Goal: Transaction & Acquisition: Purchase product/service

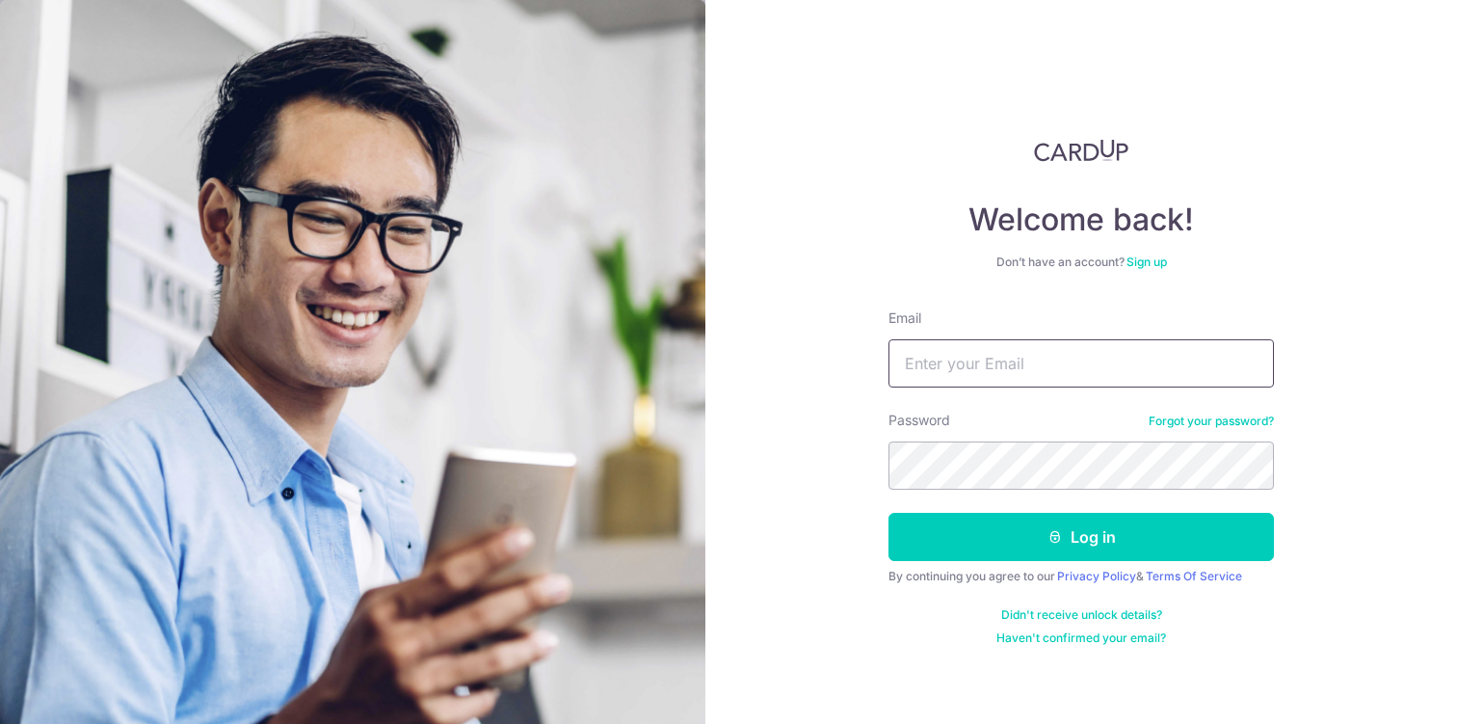
type input "kohkekhui@gmail.com"
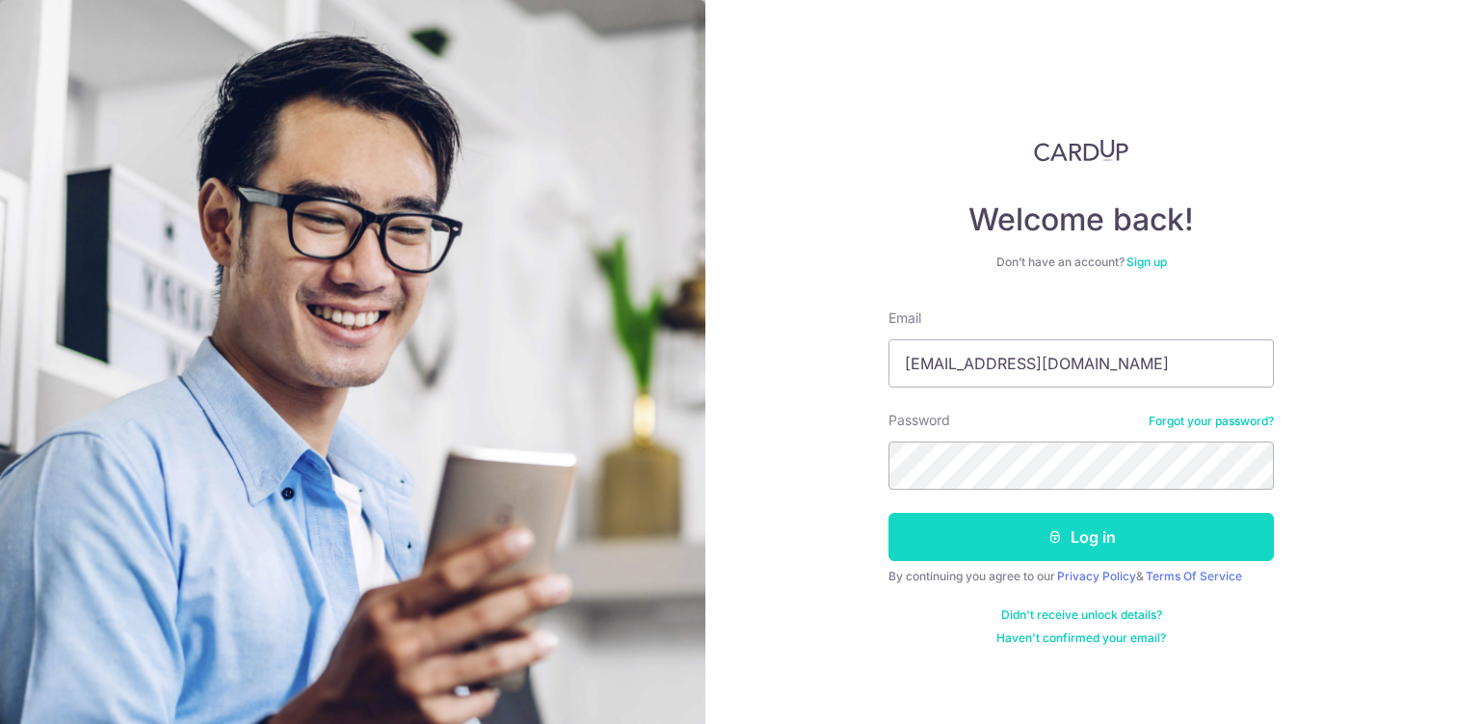
click at [989, 554] on button "Log in" at bounding box center [1080, 537] width 385 height 48
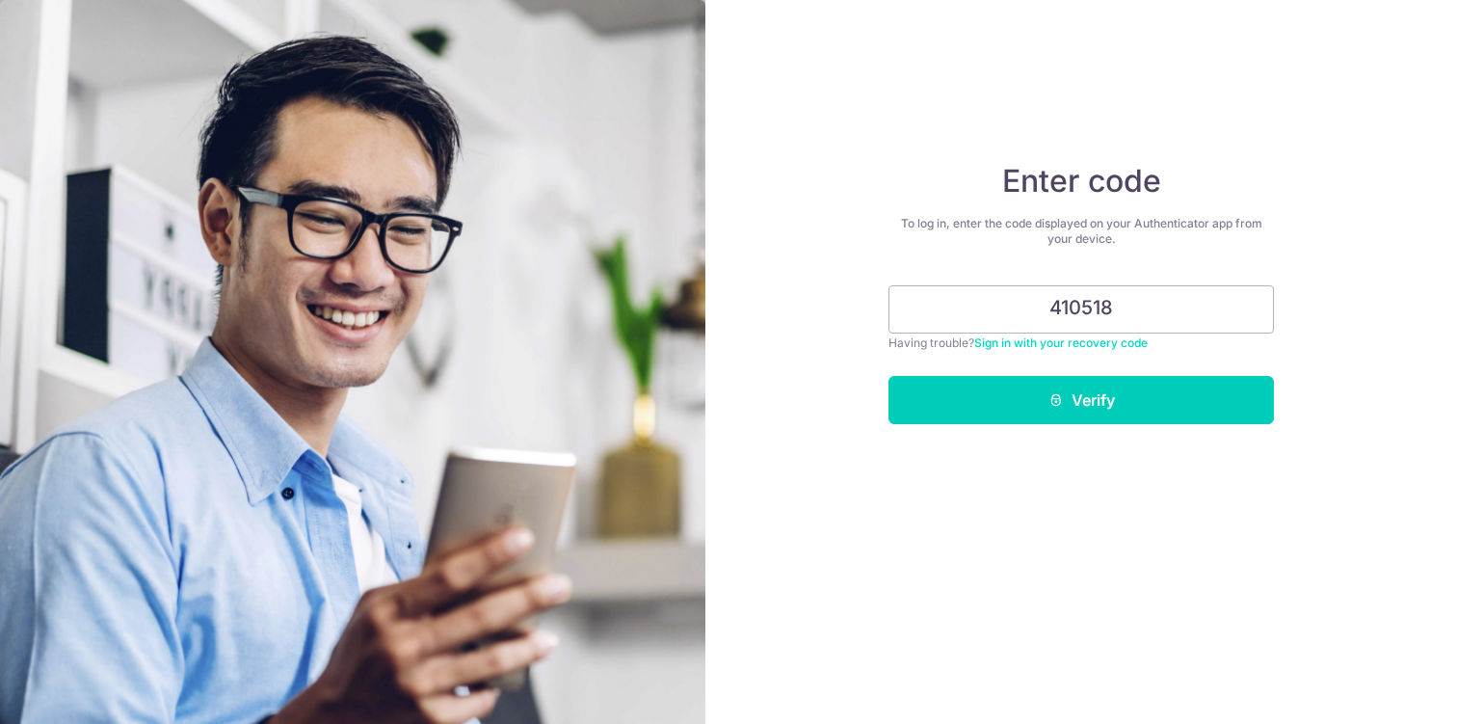
type input "410518"
click at [888, 376] on button "Verify" at bounding box center [1080, 400] width 385 height 48
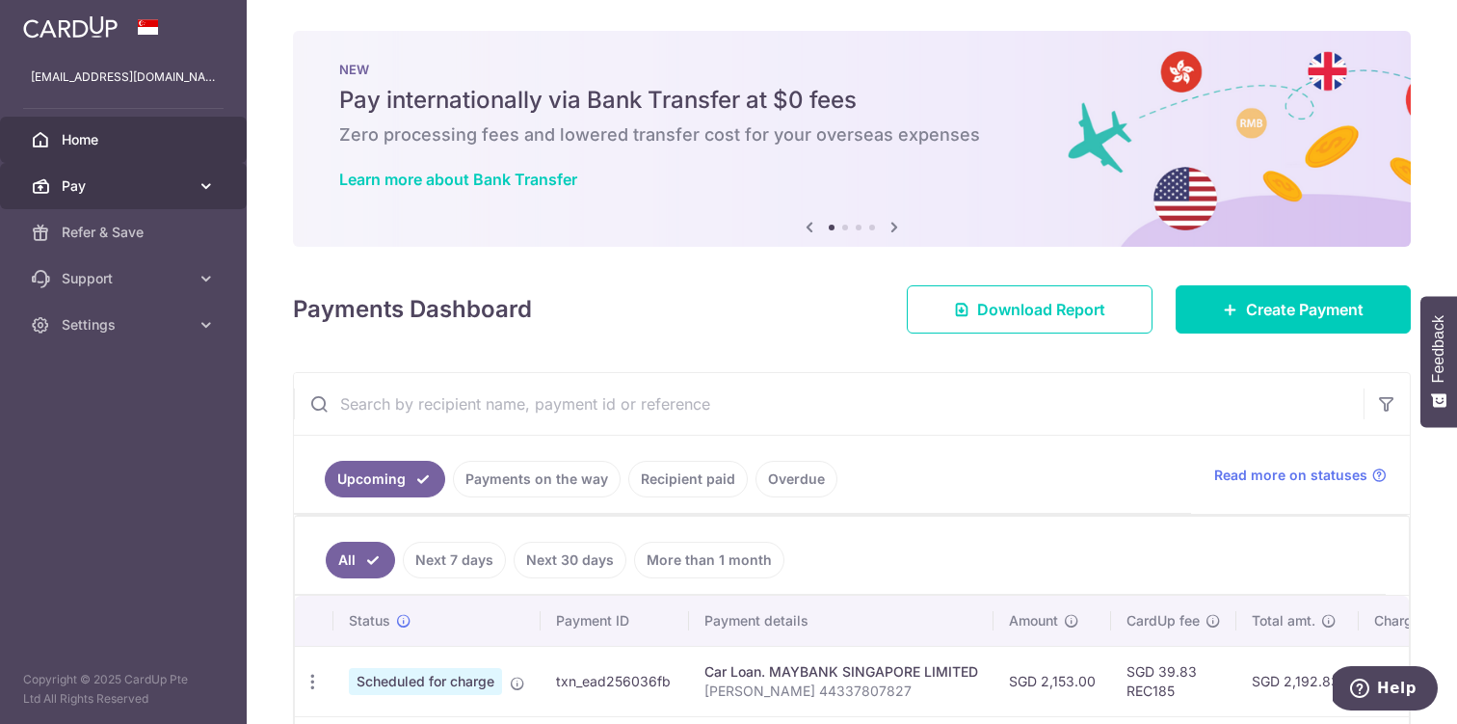
click at [203, 184] on icon at bounding box center [206, 185] width 19 height 19
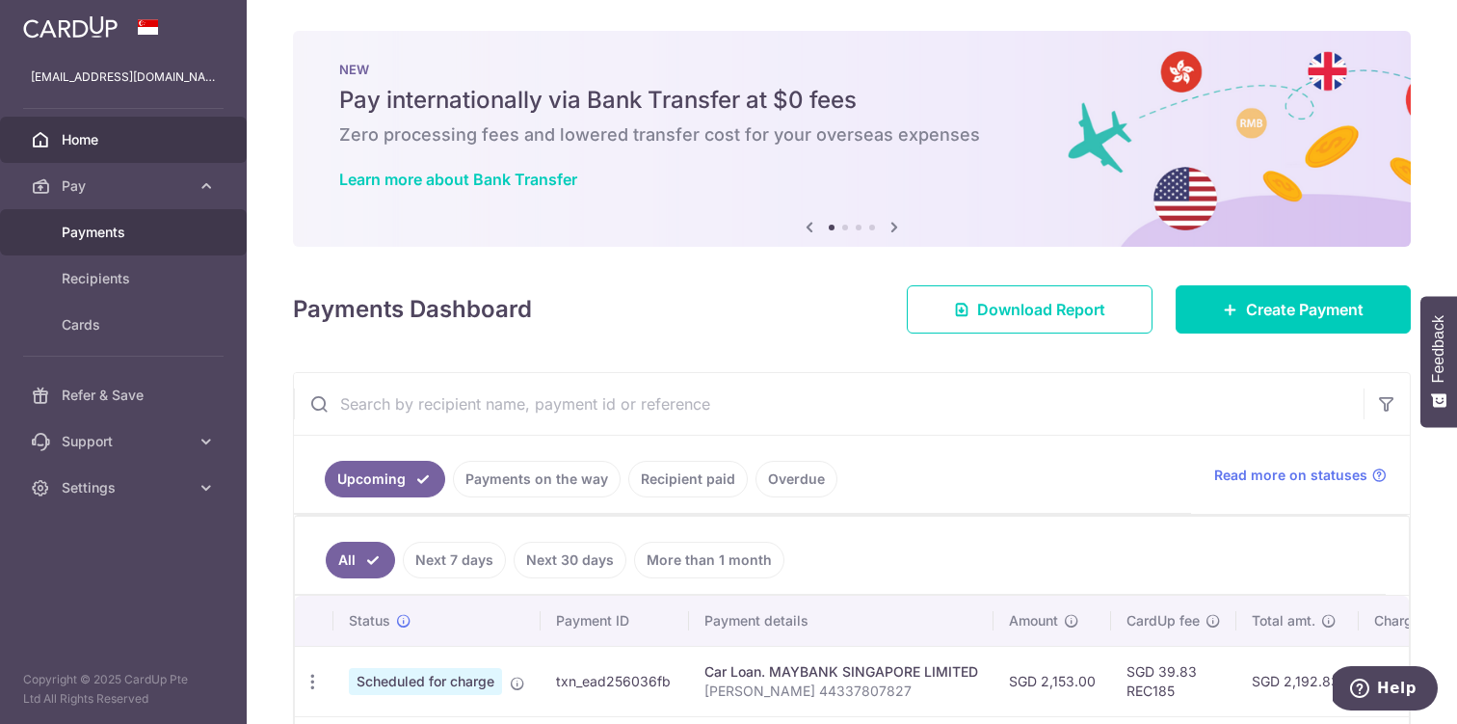
click at [200, 237] on link "Payments" at bounding box center [123, 232] width 247 height 46
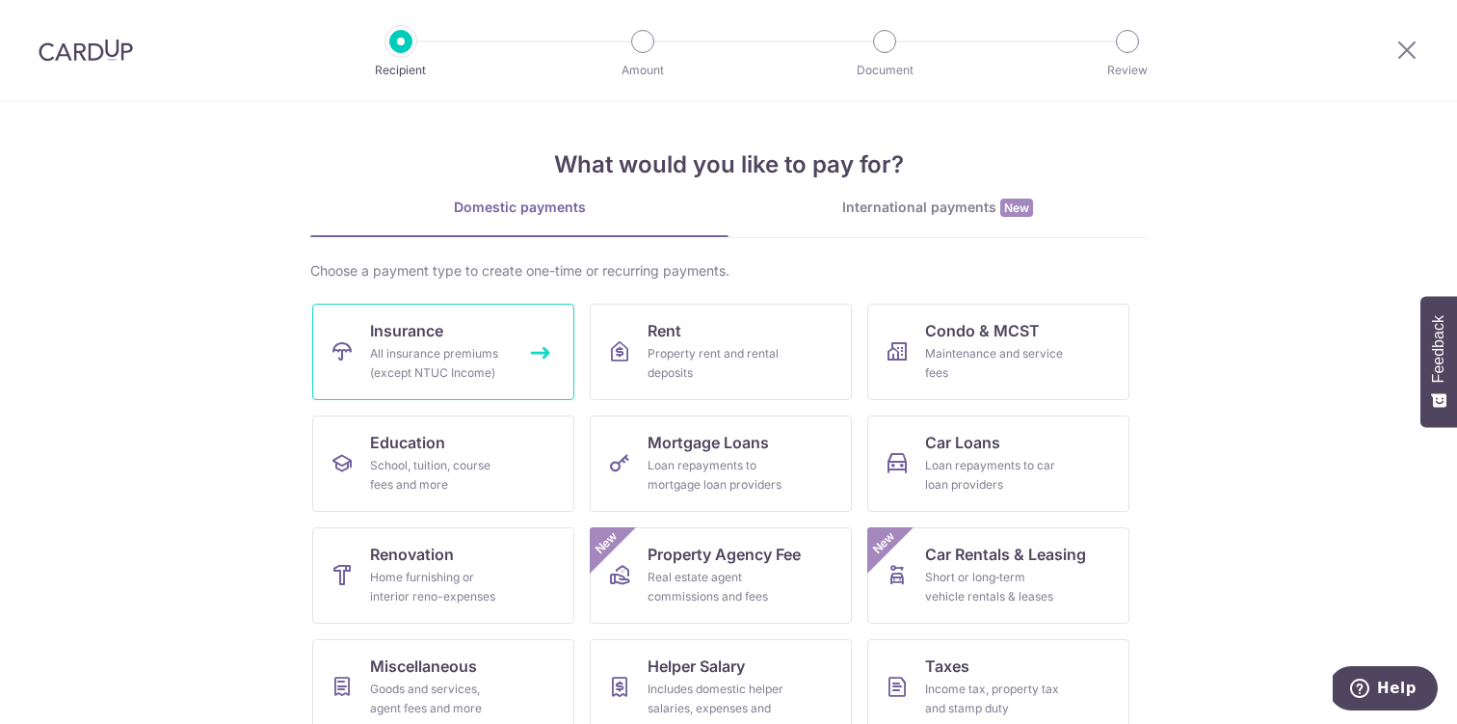
scroll to position [139, 0]
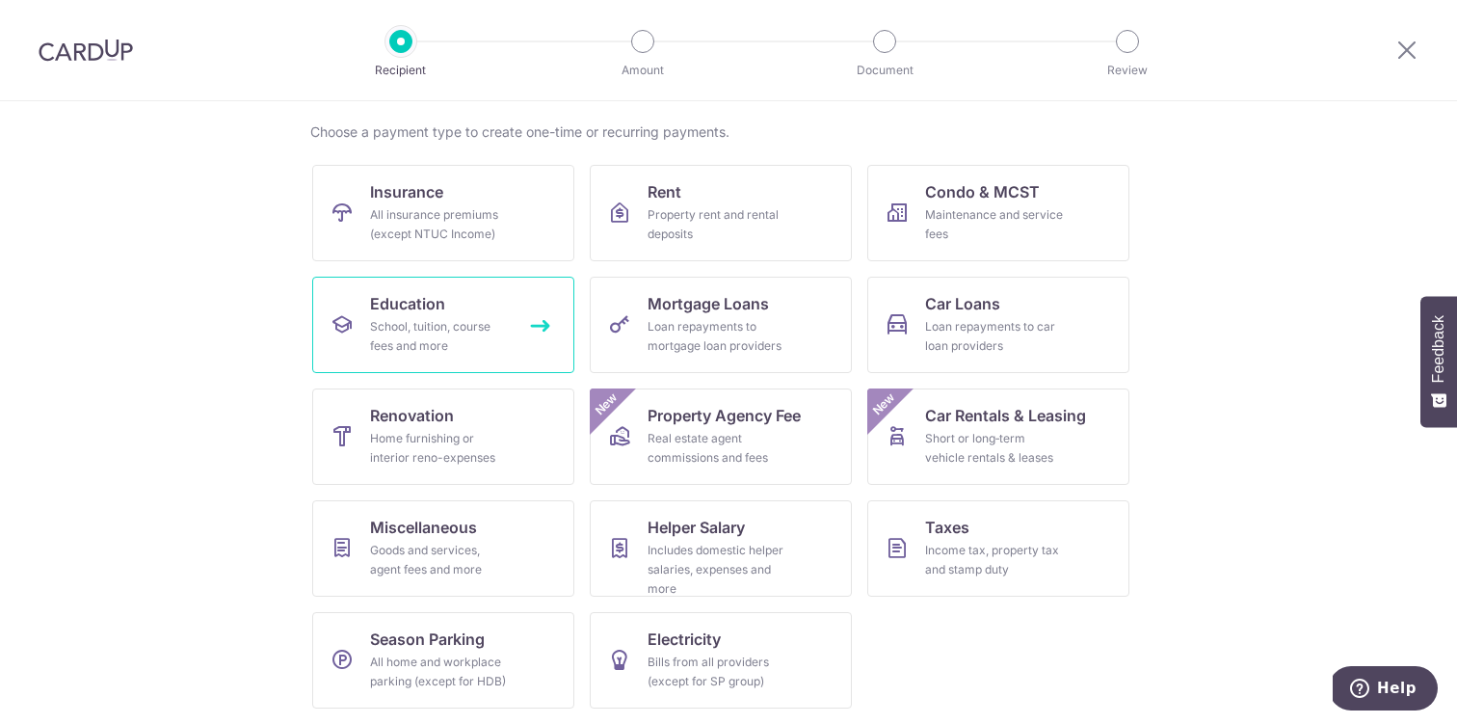
click at [459, 365] on link "Education School, tuition, course fees and more" at bounding box center [443, 325] width 262 height 96
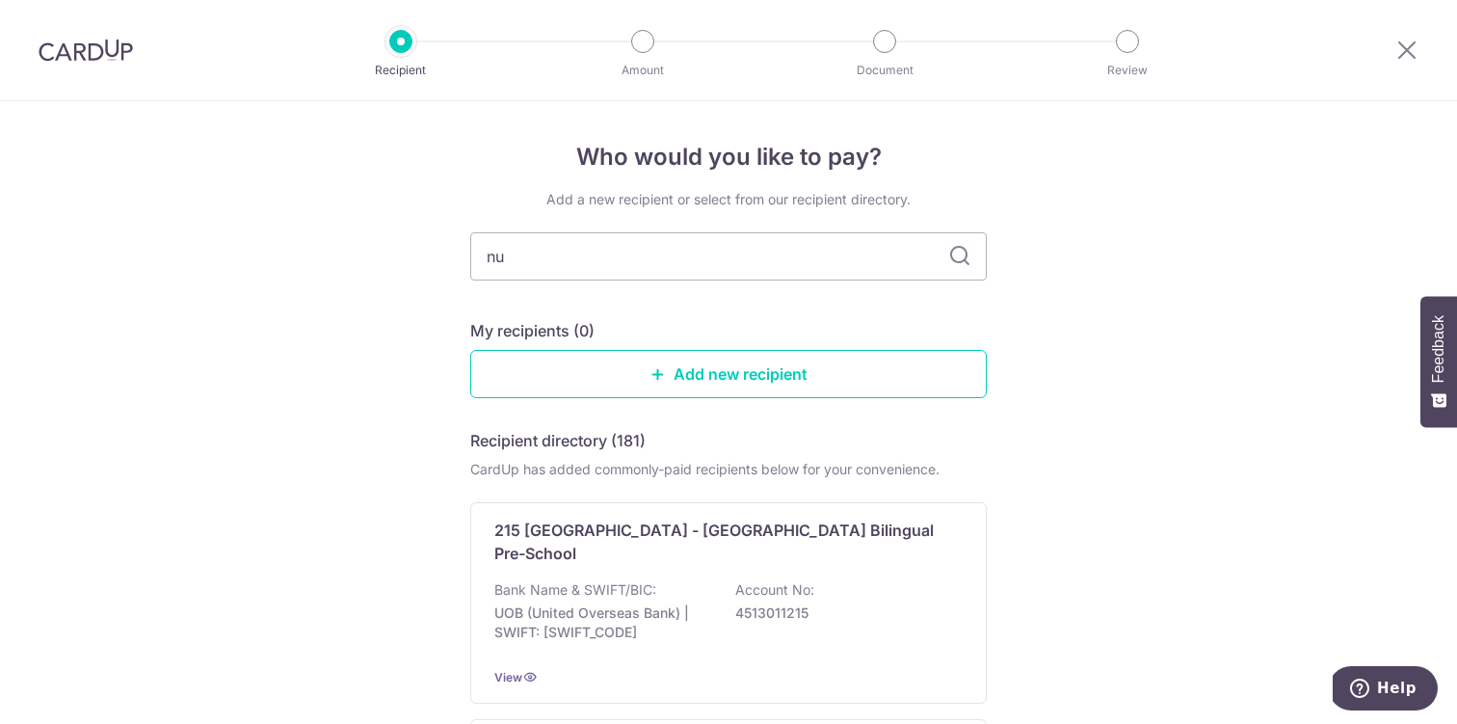
type input "nus"
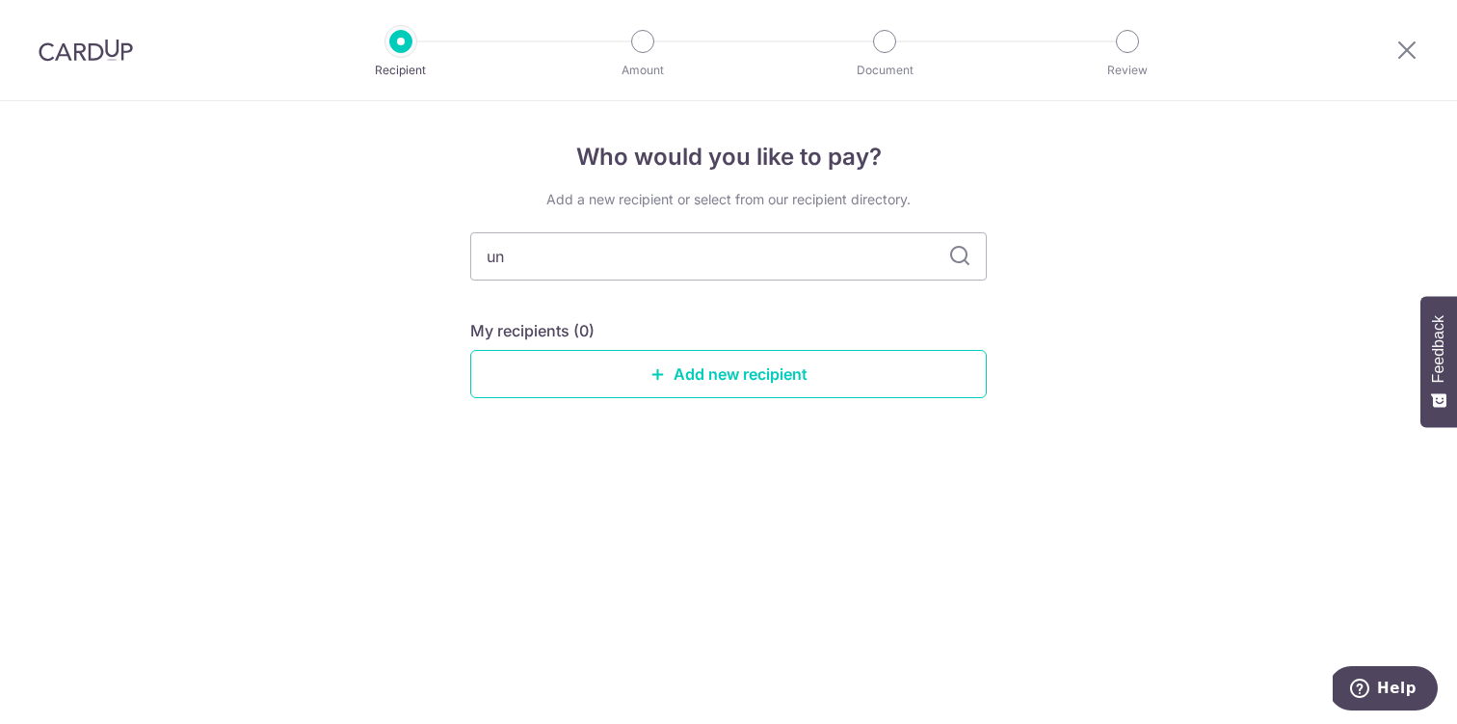
type input "uni"
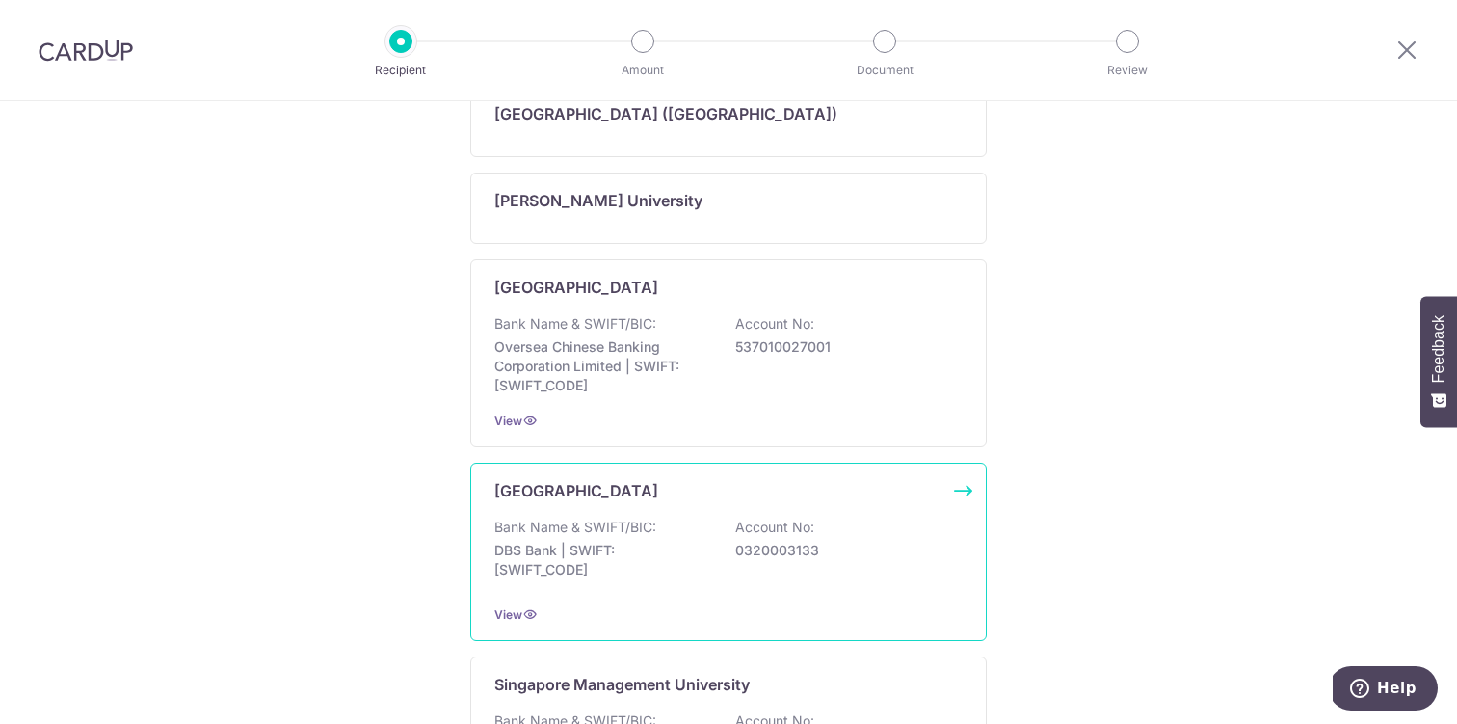
scroll to position [419, 0]
click at [687, 551] on p "DBS Bank | SWIFT: DBSSSGSGXXX" at bounding box center [602, 557] width 216 height 39
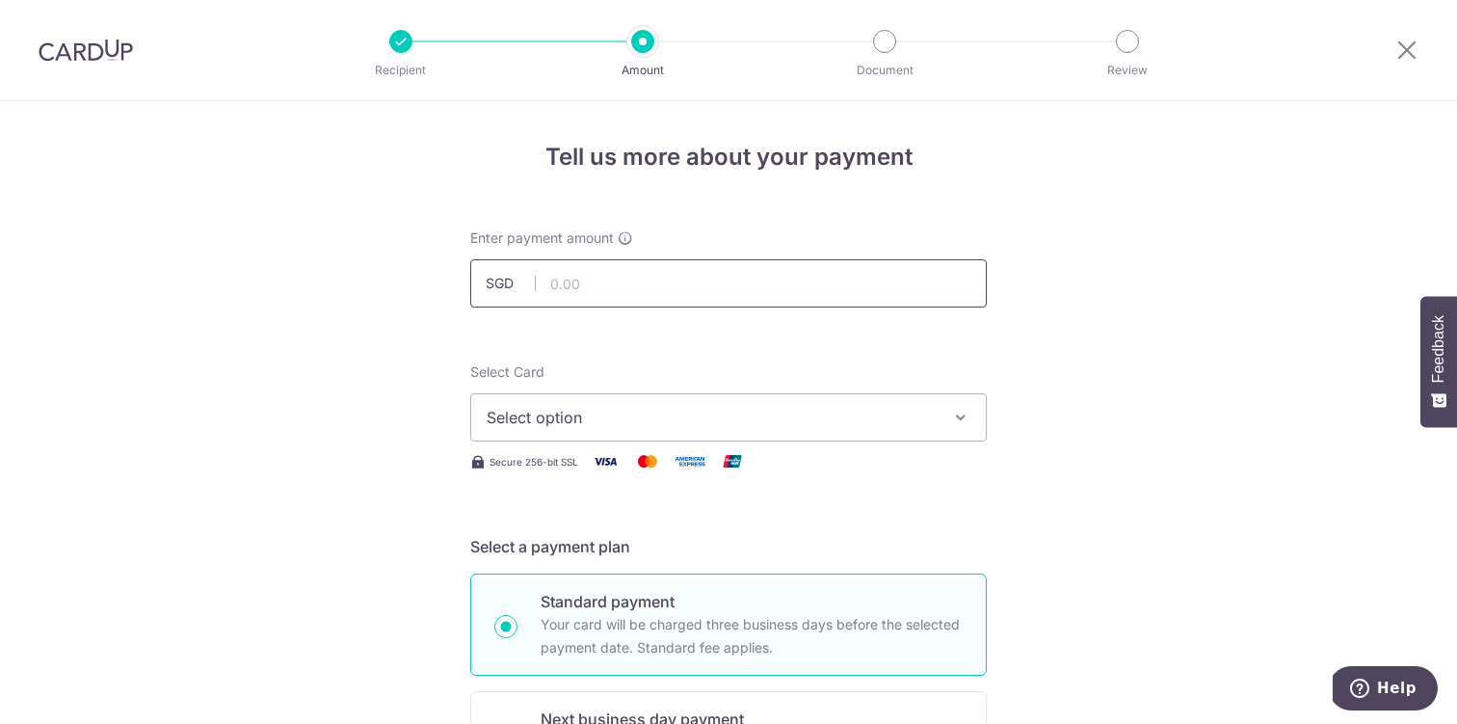
click at [624, 293] on input "text" at bounding box center [728, 283] width 516 height 48
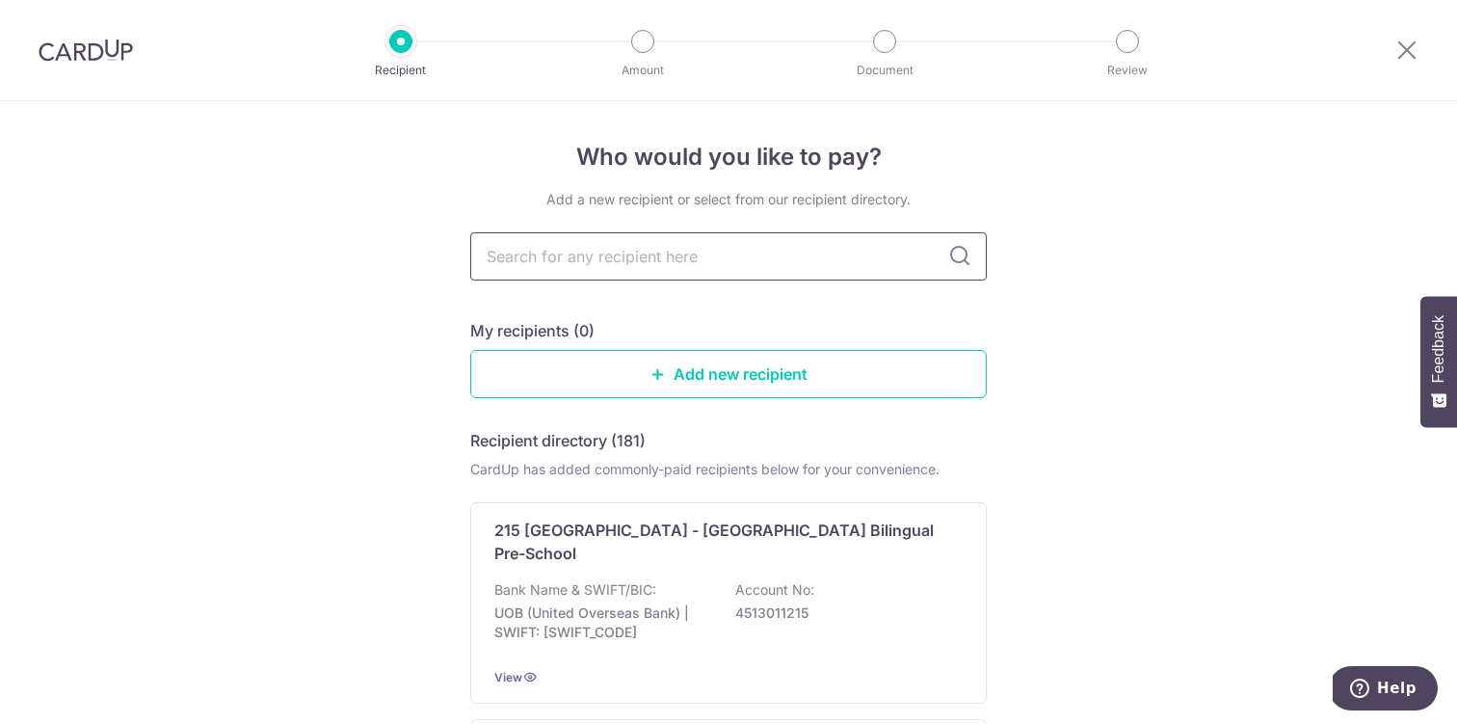
click at [593, 259] on input "text" at bounding box center [728, 256] width 516 height 48
type input "national uni"
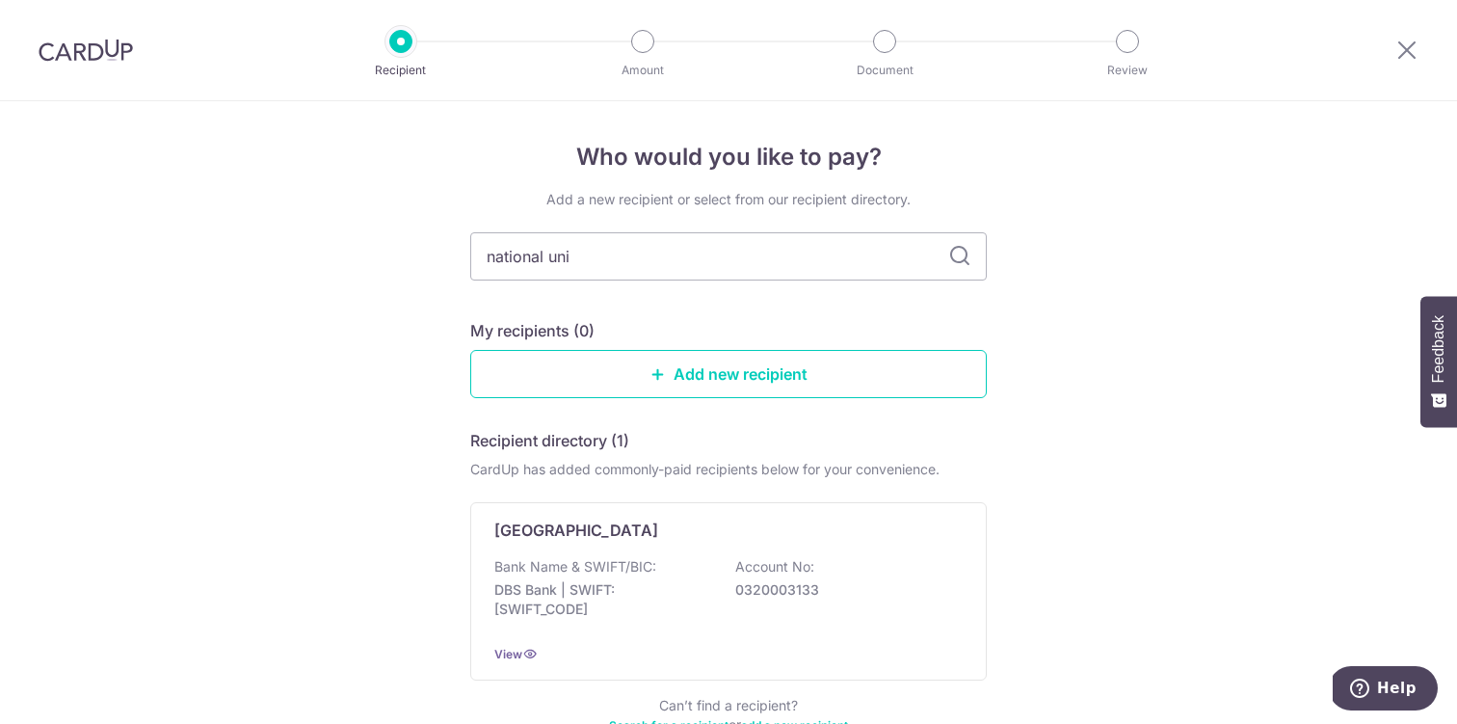
scroll to position [124, 0]
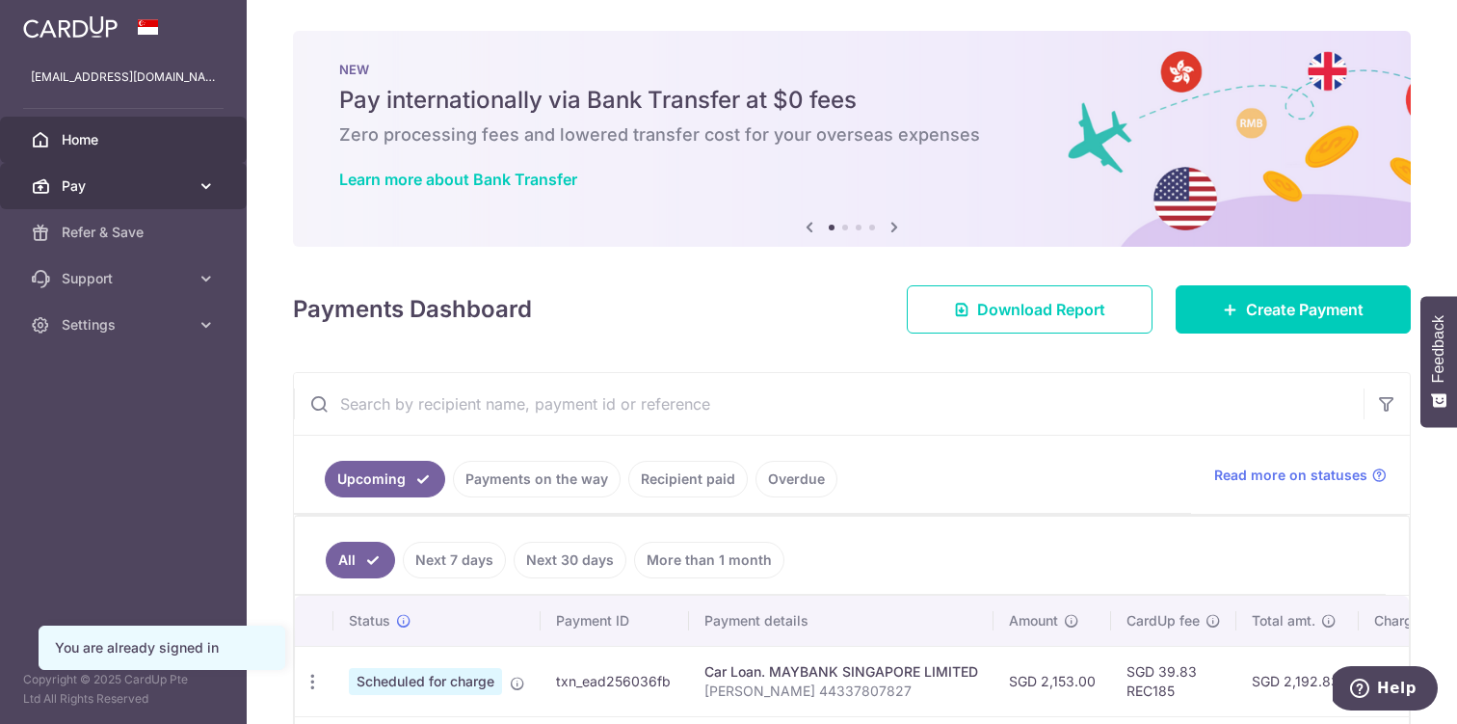
click at [81, 175] on link "Pay" at bounding box center [123, 186] width 247 height 46
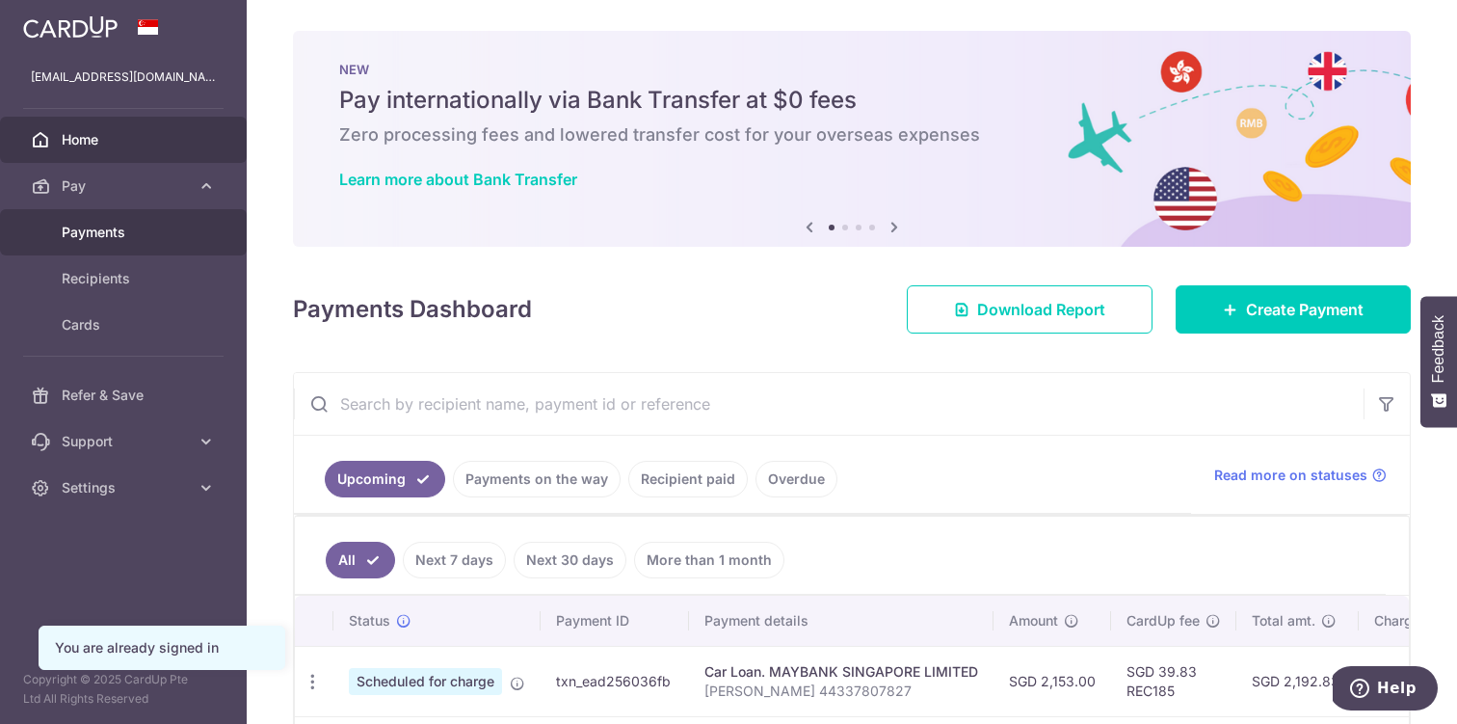
click at [105, 225] on span "Payments" at bounding box center [125, 232] width 127 height 19
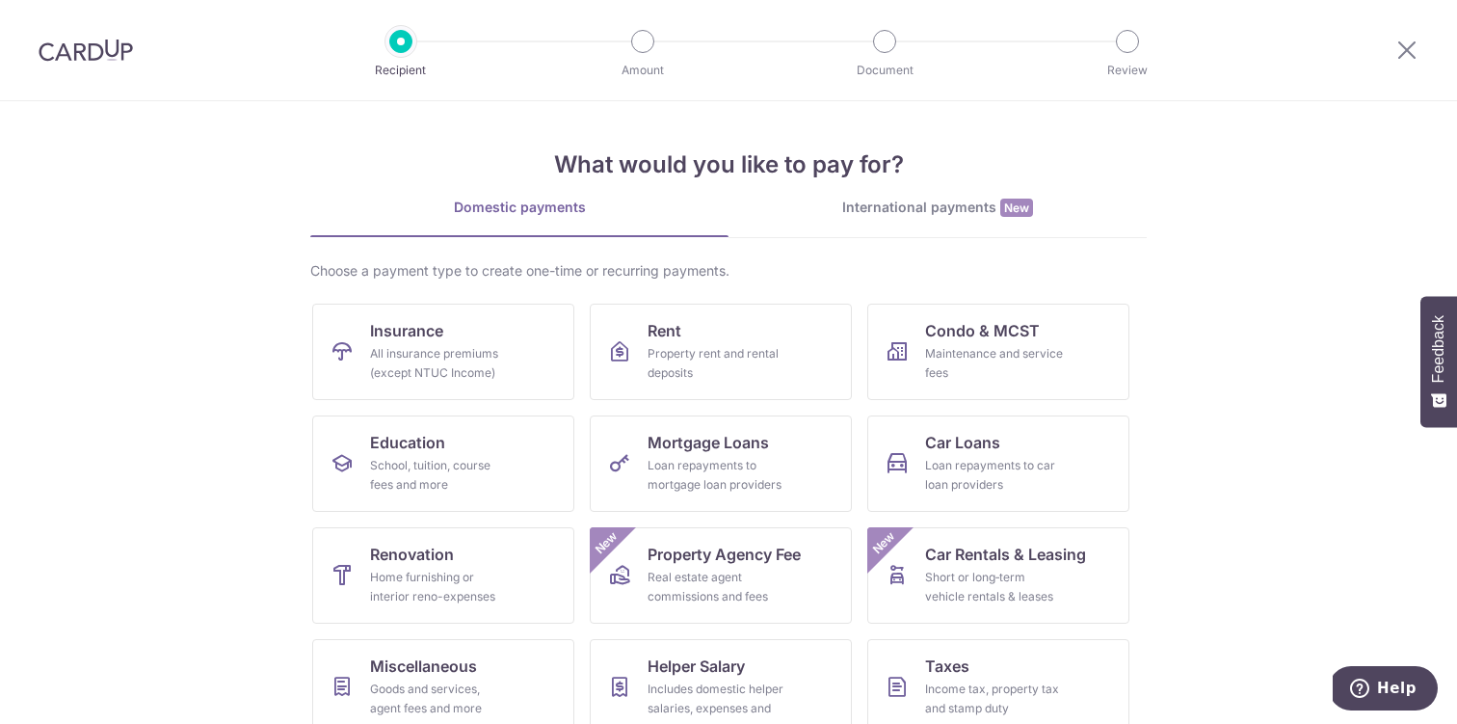
scroll to position [139, 0]
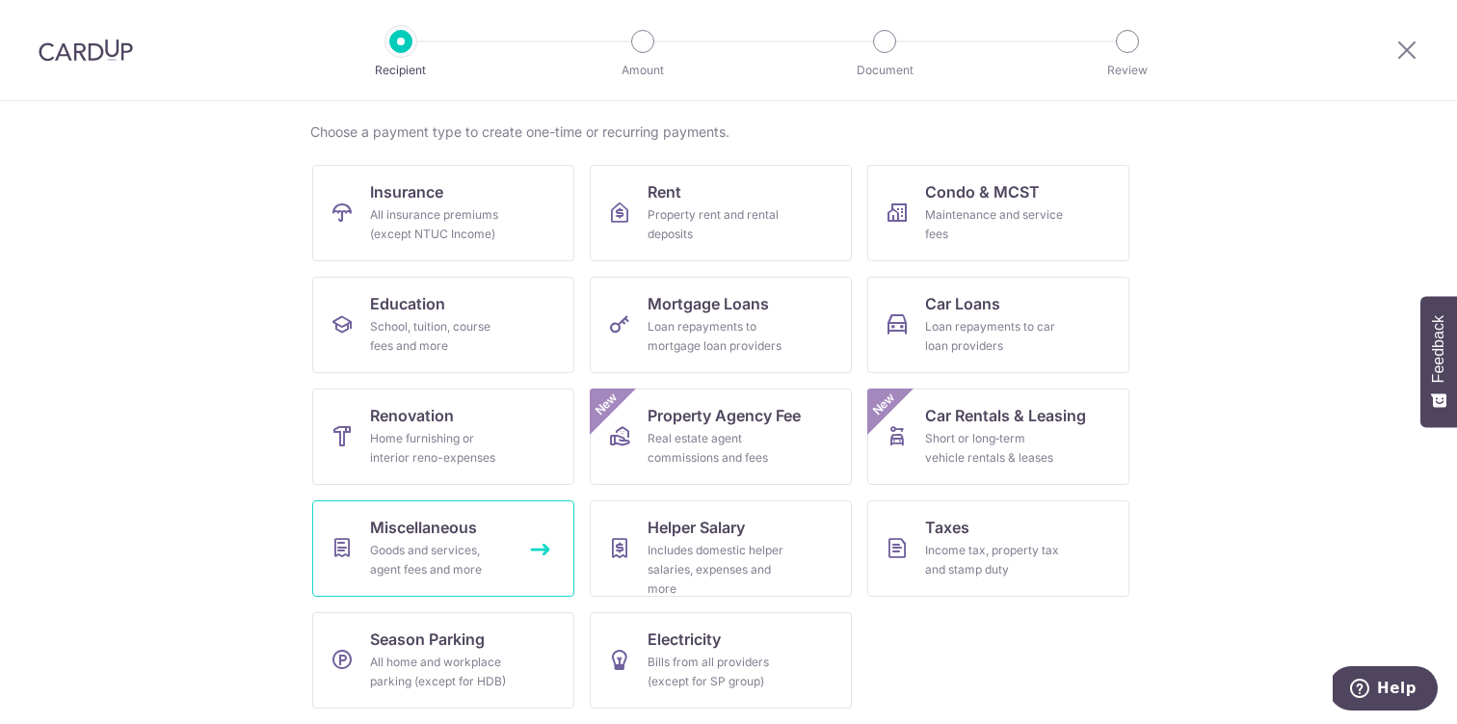
click at [477, 576] on div "Goods and services, agent fees and more" at bounding box center [439, 560] width 139 height 39
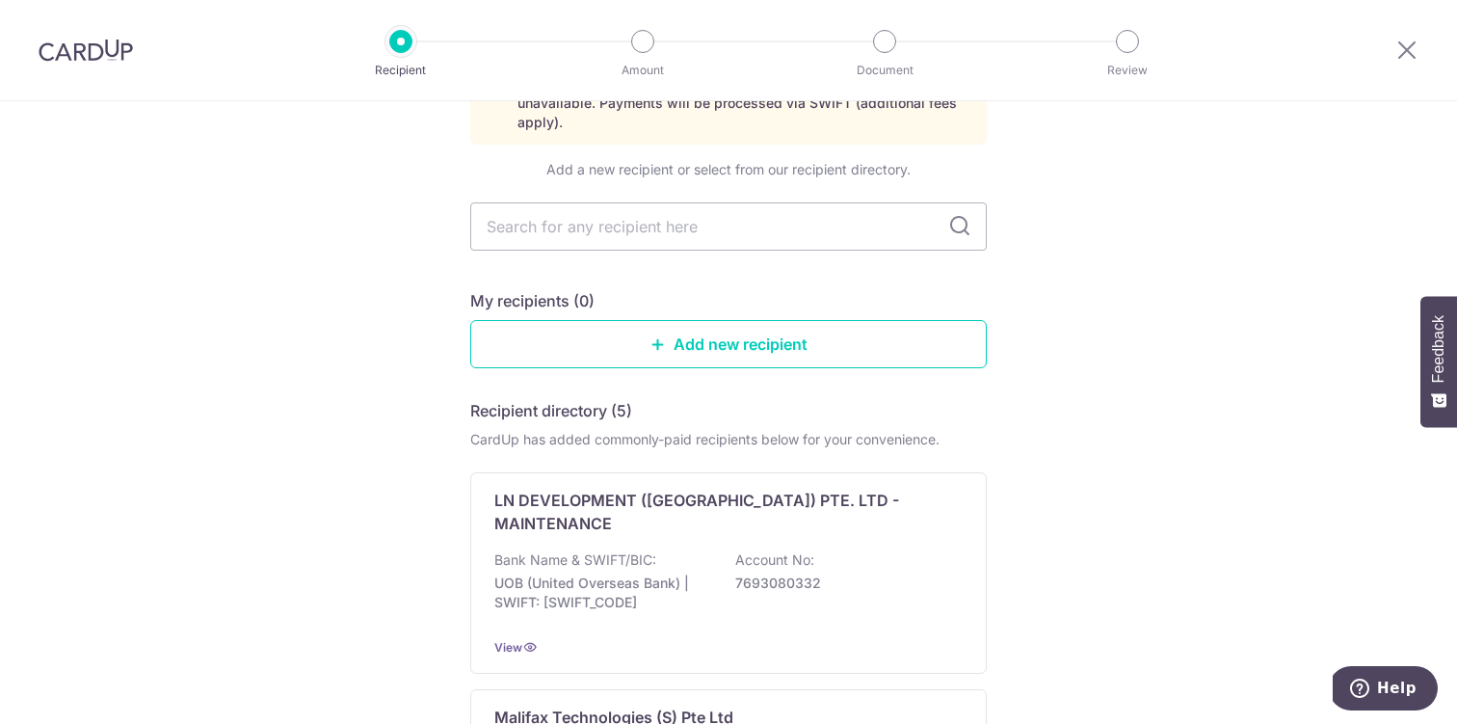
scroll to position [151, 0]
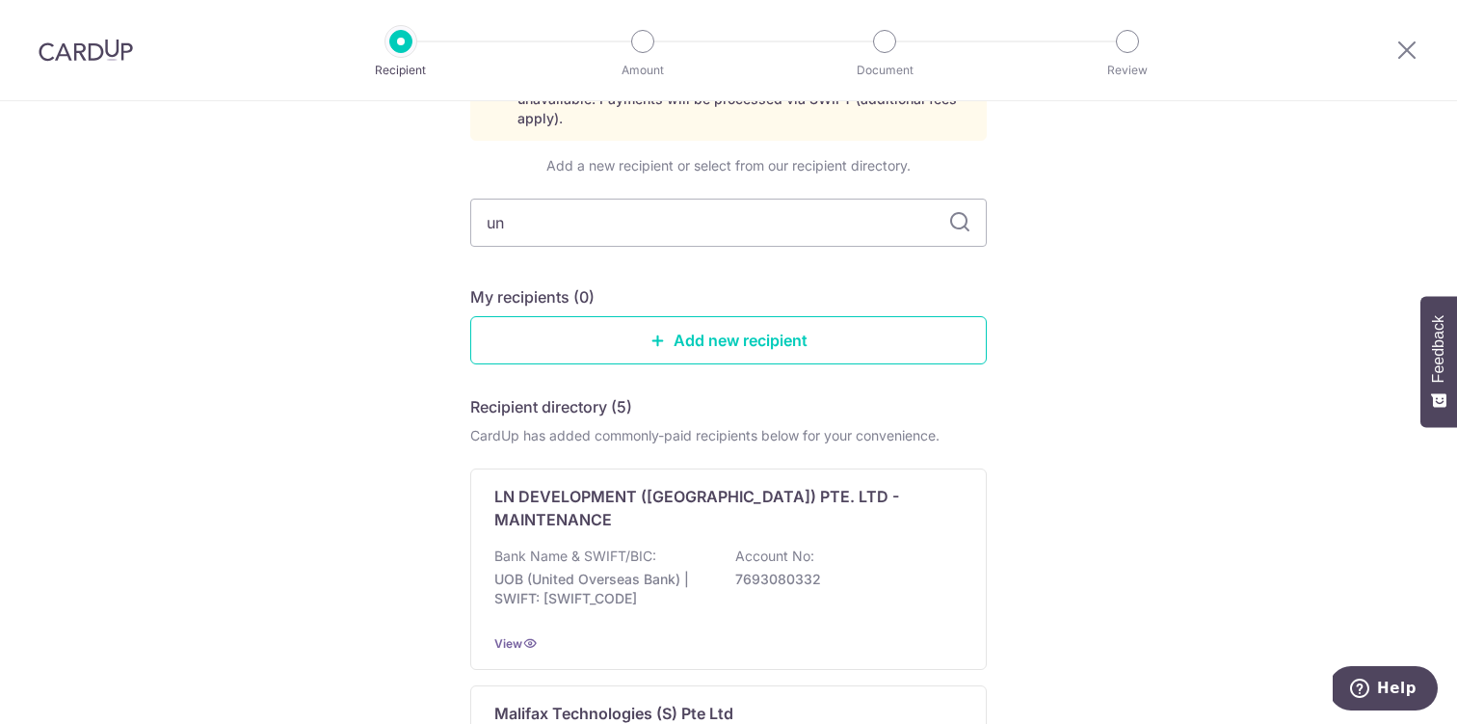
type input "uni"
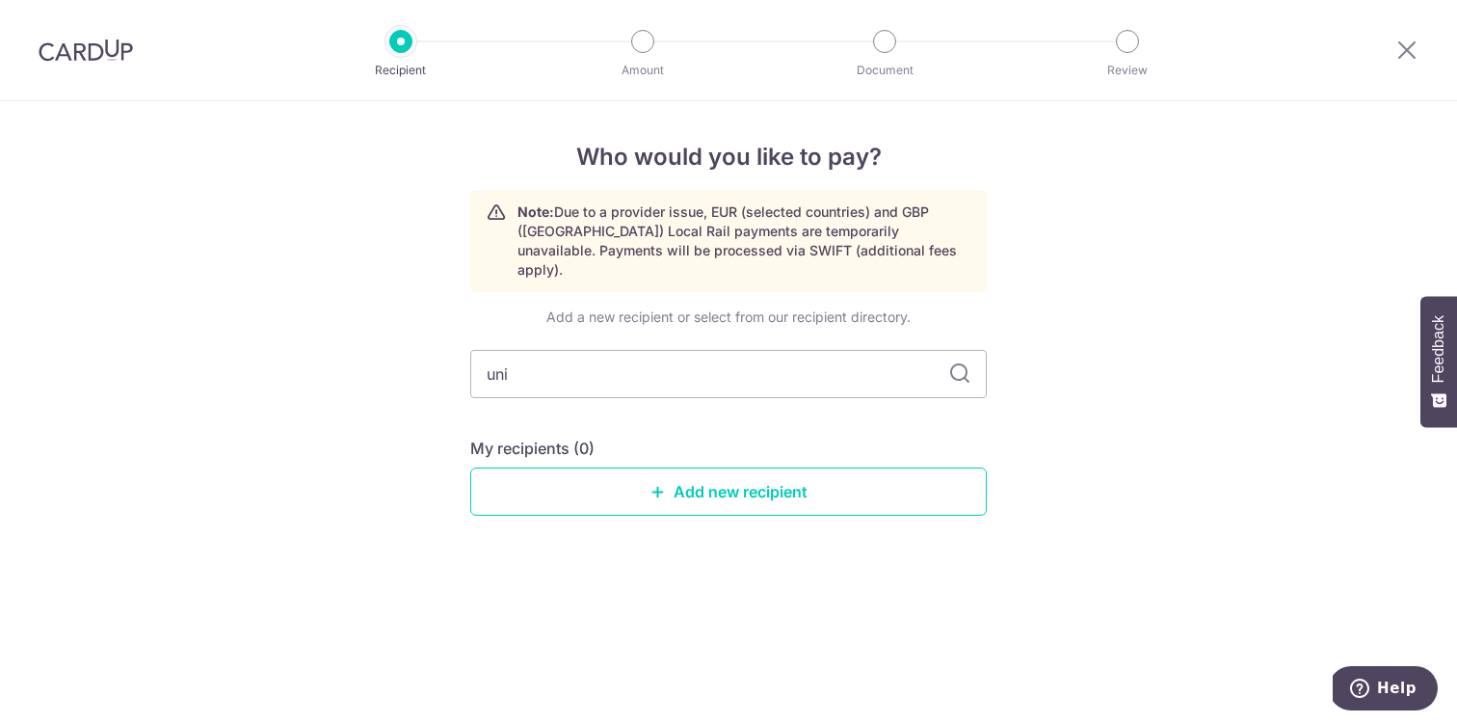
scroll to position [0, 0]
click at [606, 467] on link "Add new recipient" at bounding box center [728, 491] width 516 height 48
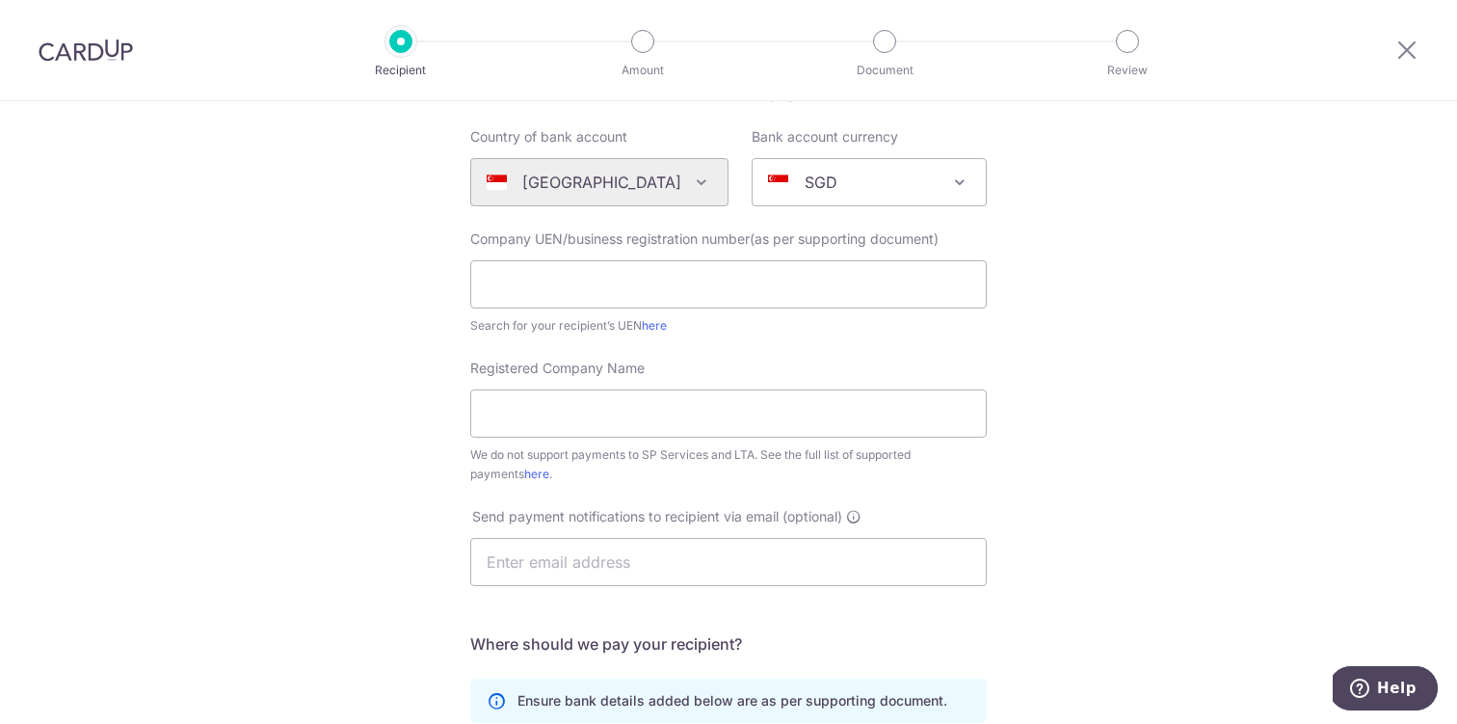
scroll to position [266, 0]
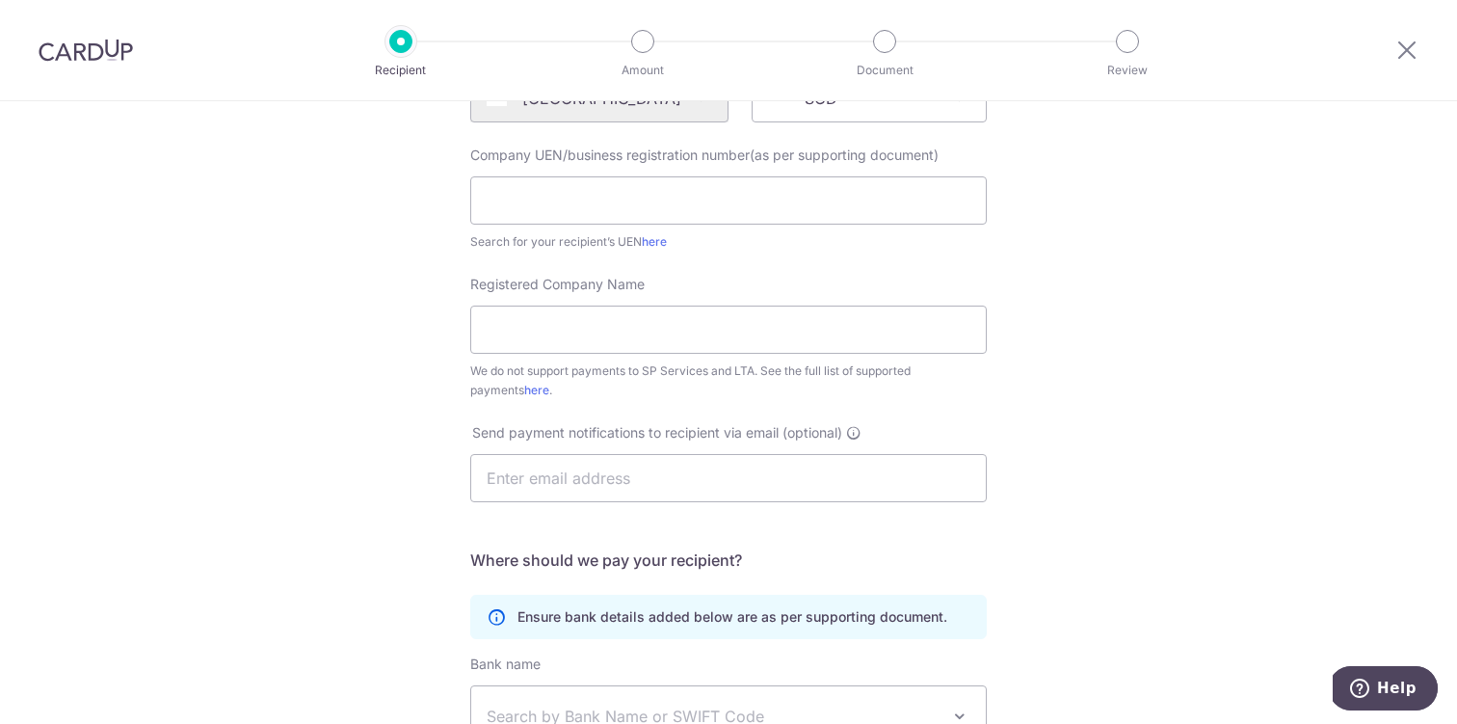
click at [533, 160] on span "Company UEN/business registration number(as per supporting document)" at bounding box center [704, 154] width 468 height 16
copy label "Company UEN/business registration number(as per supporting document)"
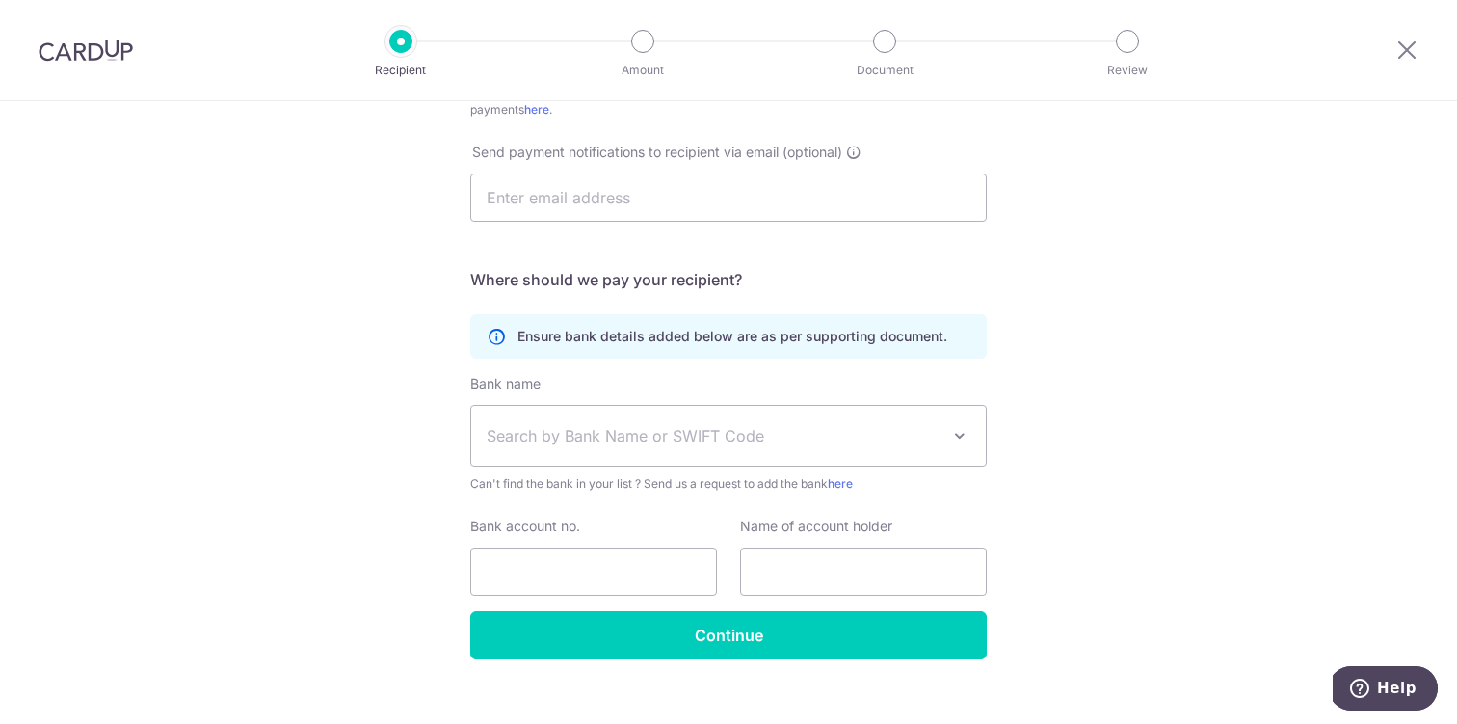
scroll to position [572, 0]
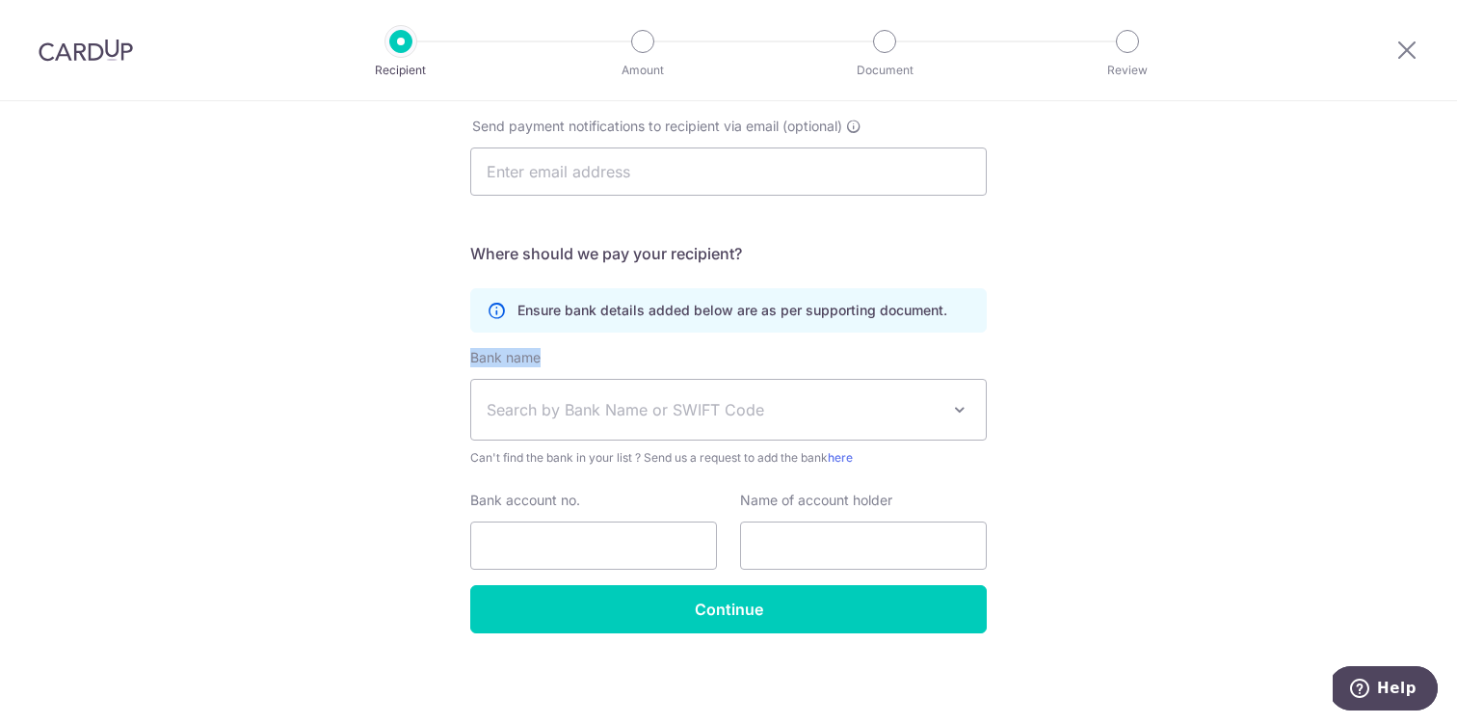
drag, startPoint x: 460, startPoint y: 354, endPoint x: 543, endPoint y: 354, distance: 83.8
click at [543, 354] on div "Who would you like to pay? Your recipient does not need a CardUp account to rec…" at bounding box center [728, 126] width 1457 height 1195
copy label "Bank name"
click at [538, 495] on label "Bank account no." at bounding box center [525, 499] width 110 height 19
click at [538, 521] on input "Bank account no." at bounding box center [593, 545] width 247 height 48
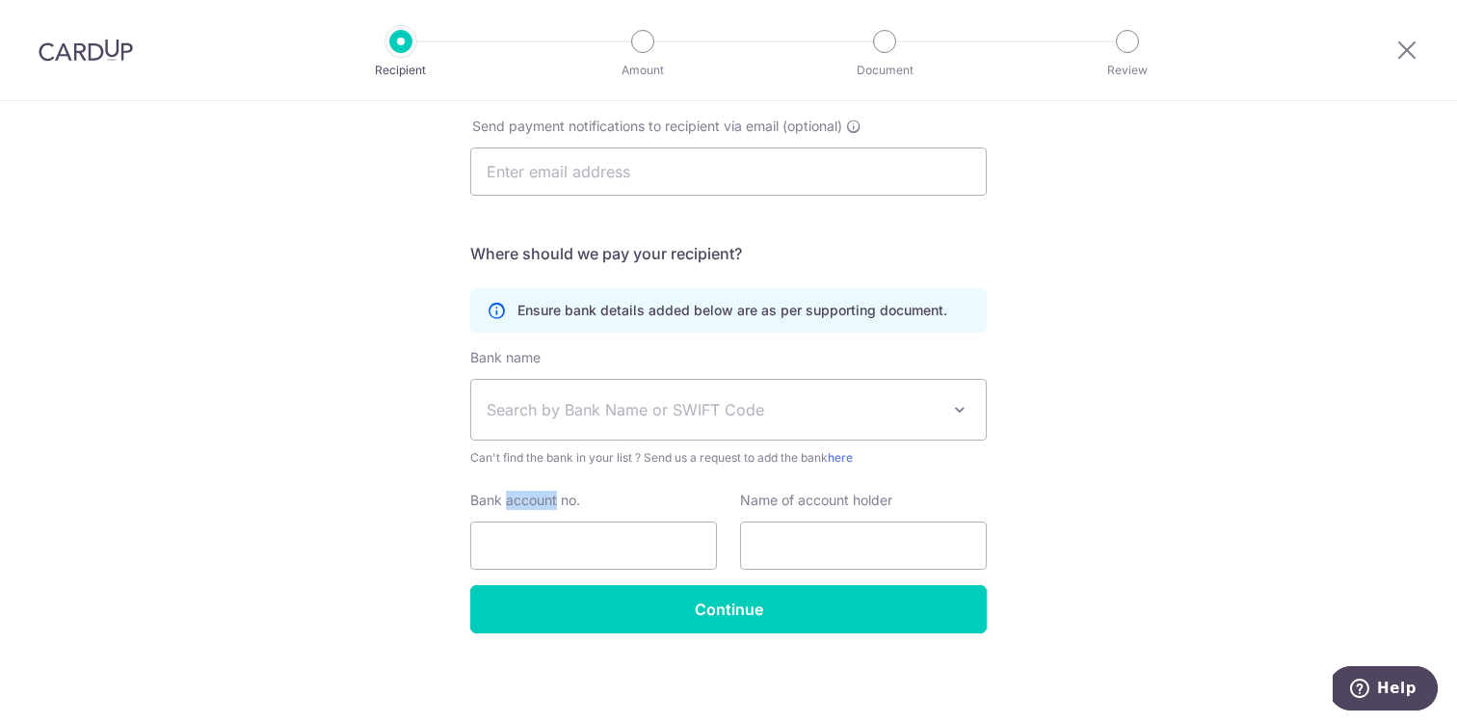
click at [538, 495] on label "Bank account no." at bounding box center [525, 499] width 110 height 19
click at [538, 521] on input "Bank account no." at bounding box center [593, 545] width 247 height 48
click at [538, 495] on label "Bank account no." at bounding box center [525, 499] width 110 height 19
click at [538, 521] on input "Bank account no." at bounding box center [593, 545] width 247 height 48
copy label "Bank account no."
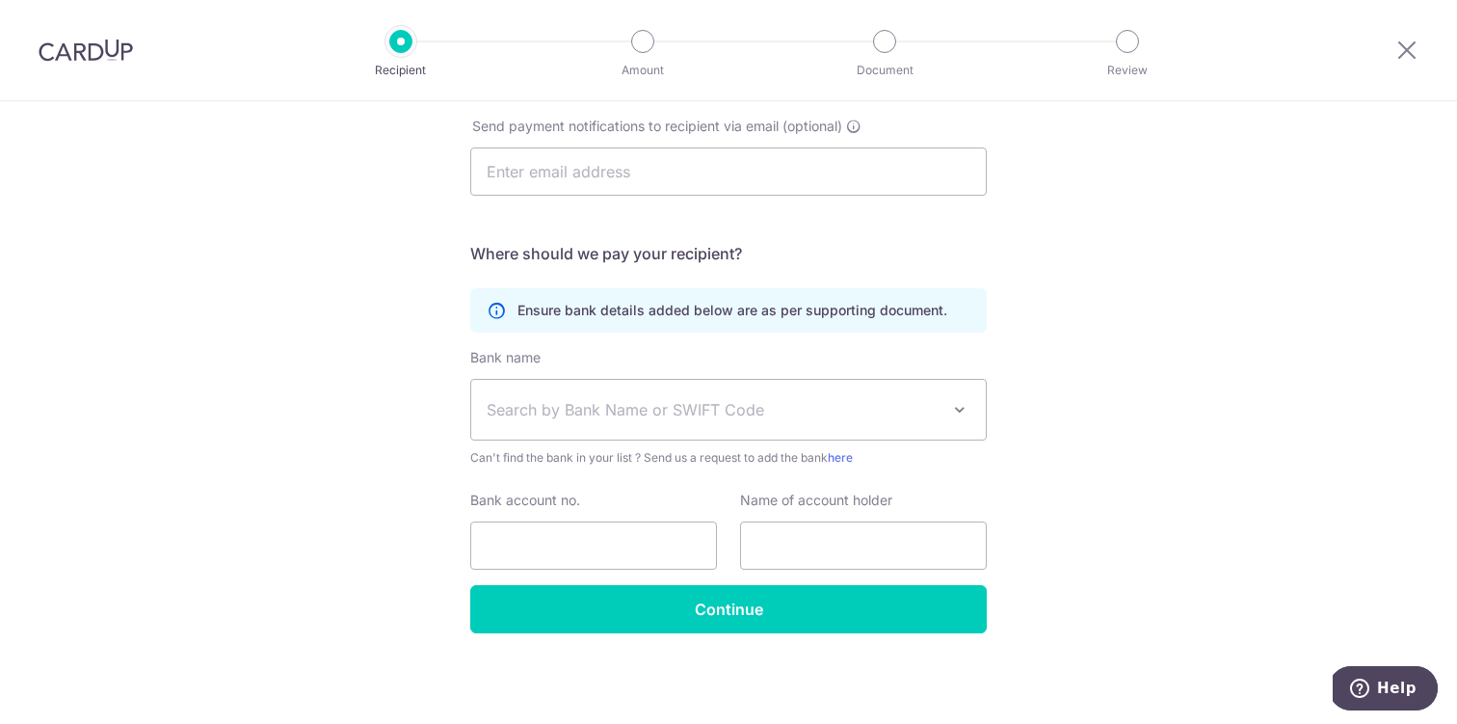
click at [805, 497] on label "Name of account holder" at bounding box center [816, 499] width 152 height 19
copy label "Name of account holder"
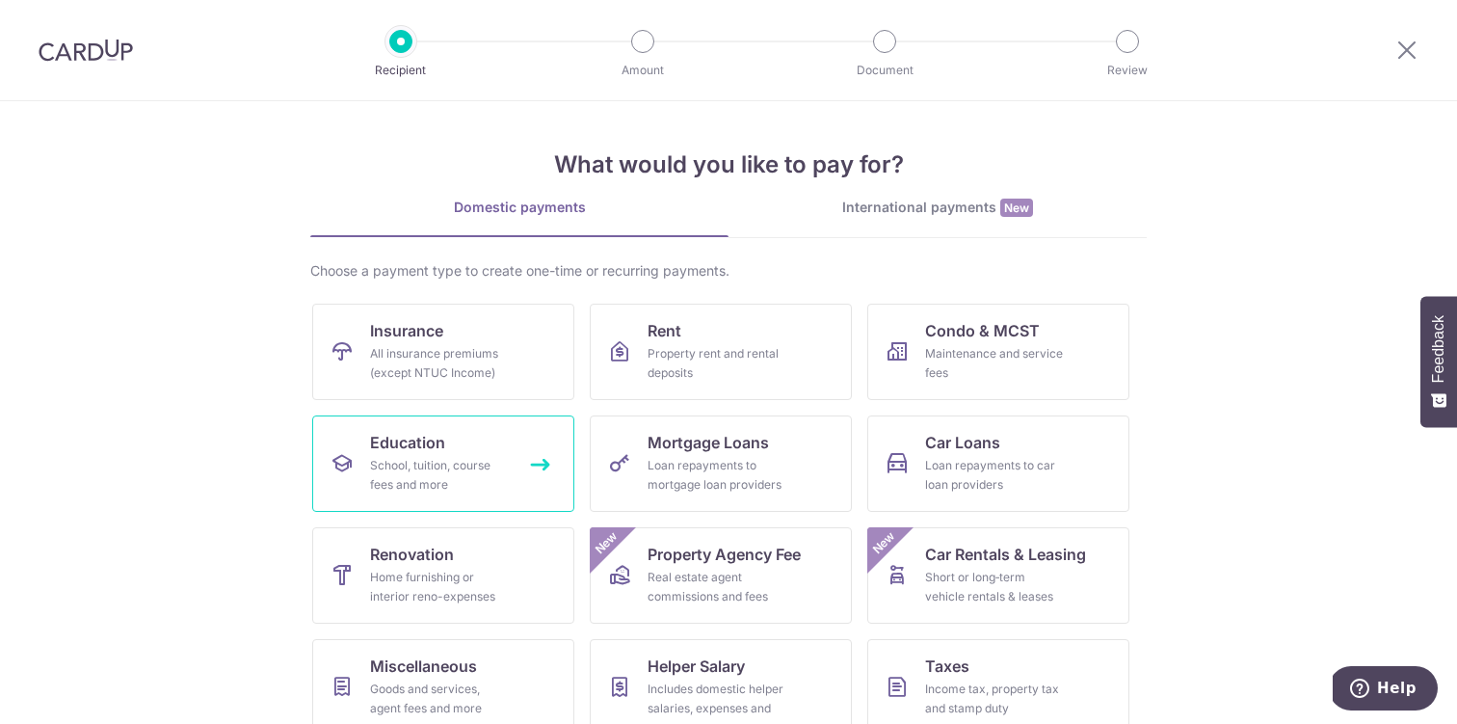
click at [427, 489] on div "School, tuition, course fees and more" at bounding box center [439, 475] width 139 height 39
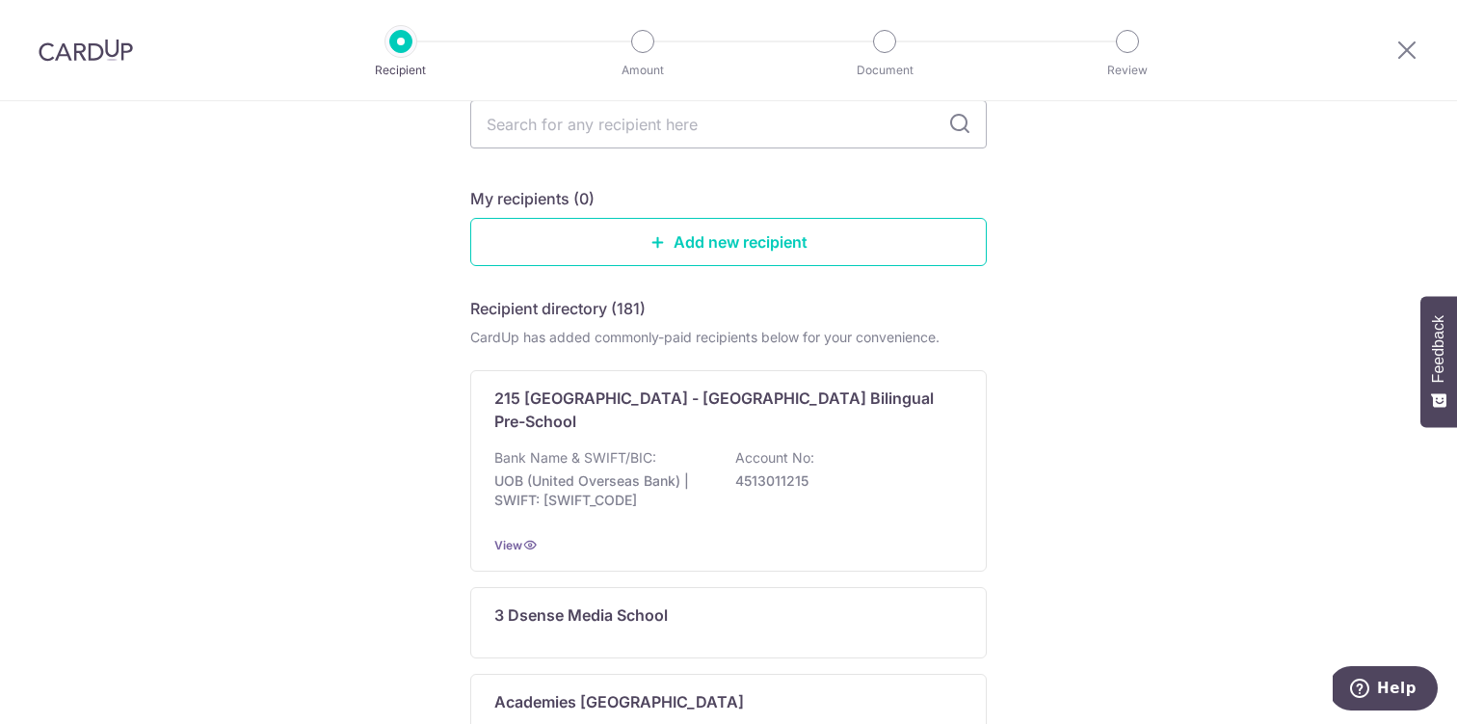
scroll to position [135, 0]
type input "university"
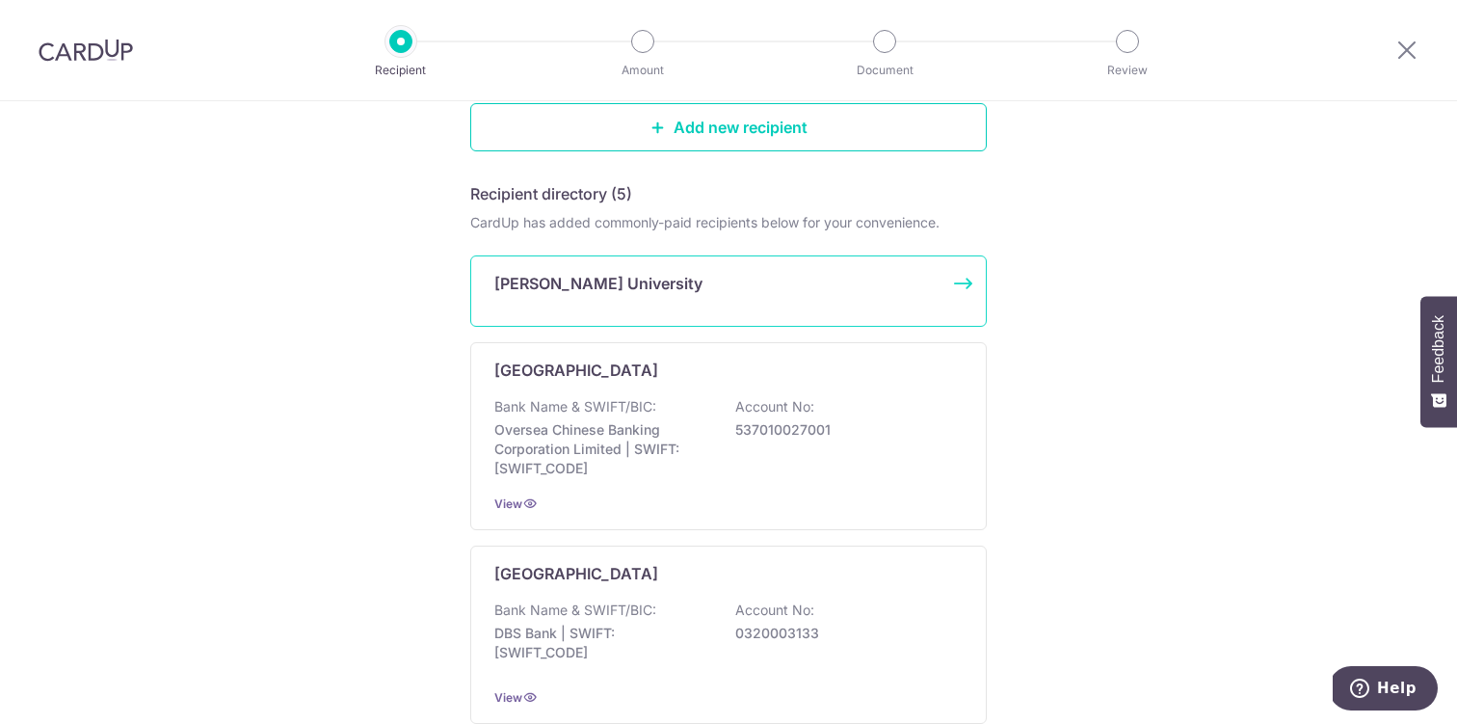
scroll to position [283, 0]
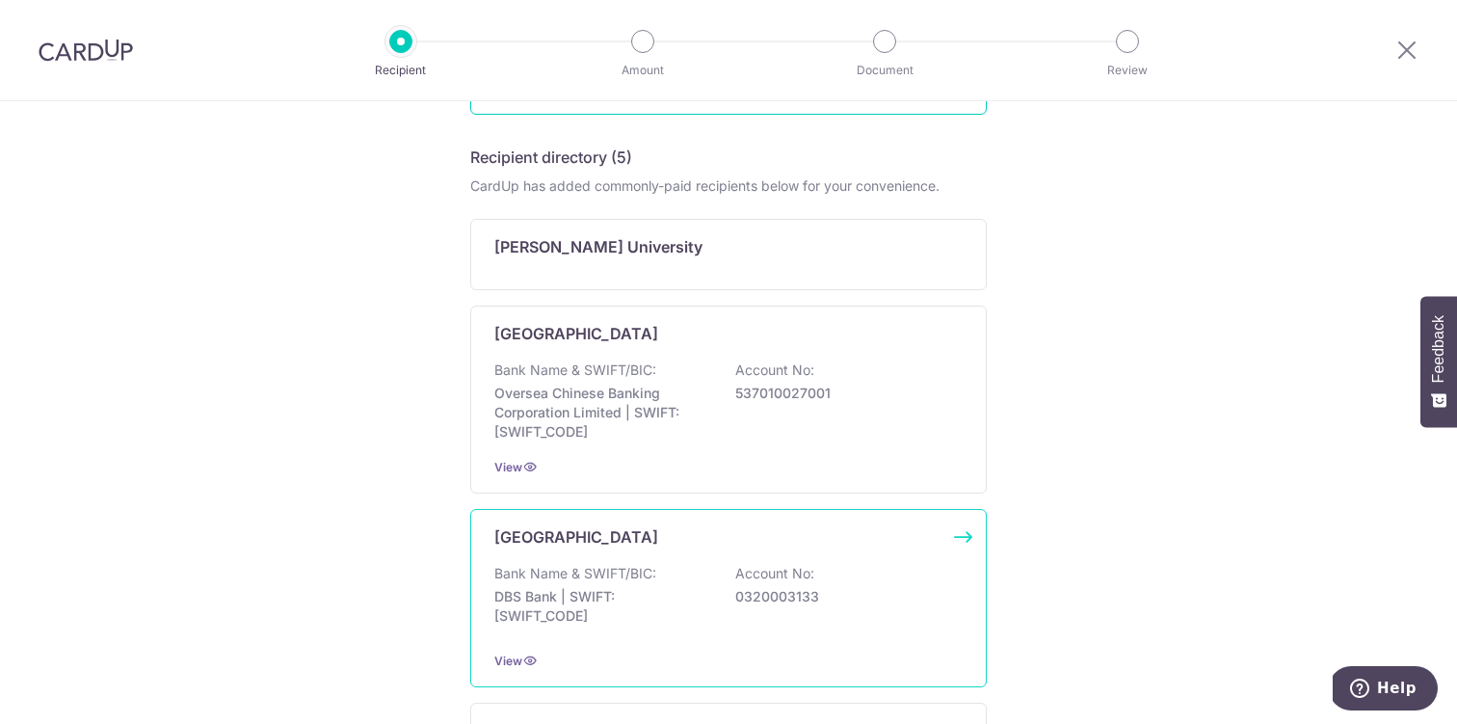
click at [649, 639] on div "National University Of Singapore Bank Name & SWIFT/BIC: DBS Bank | SWIFT: DBSSS…" at bounding box center [728, 598] width 516 height 178
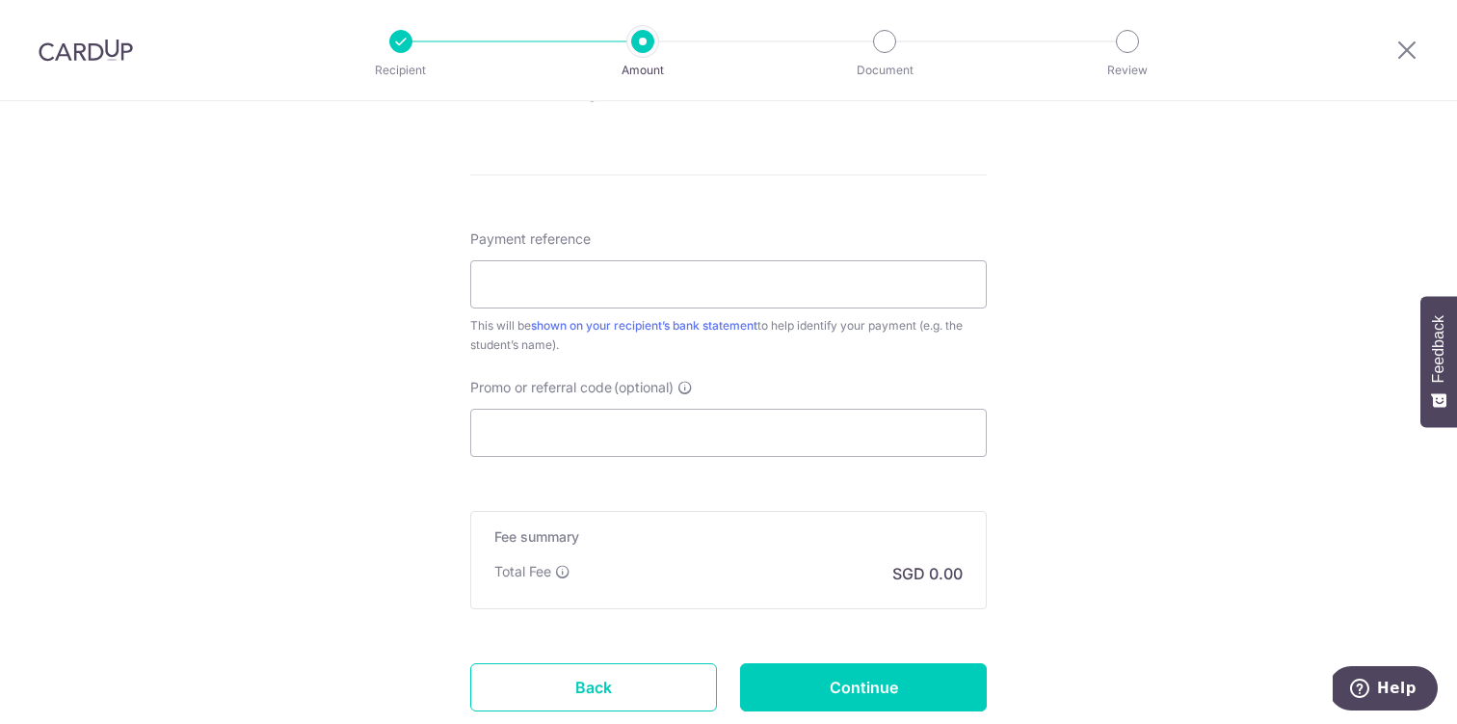
scroll to position [1003, 0]
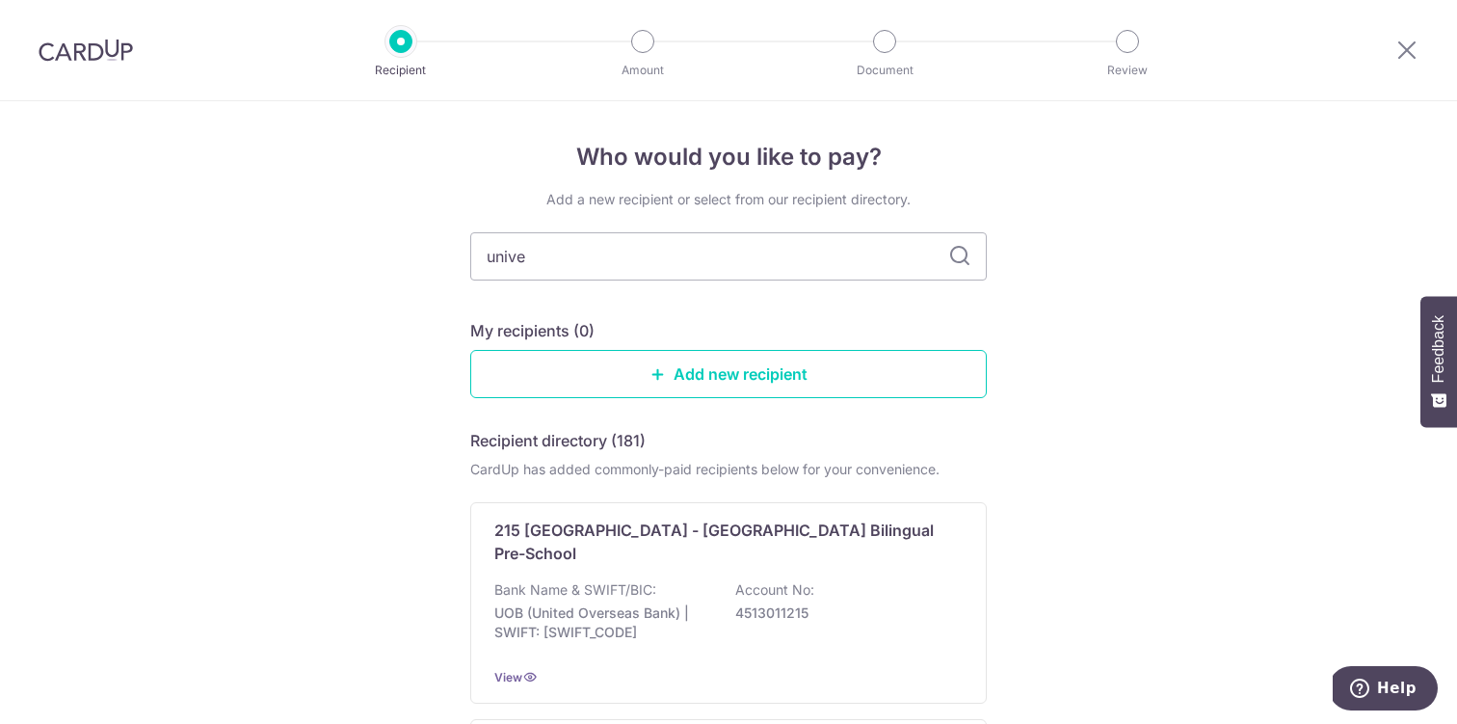
type input "univer"
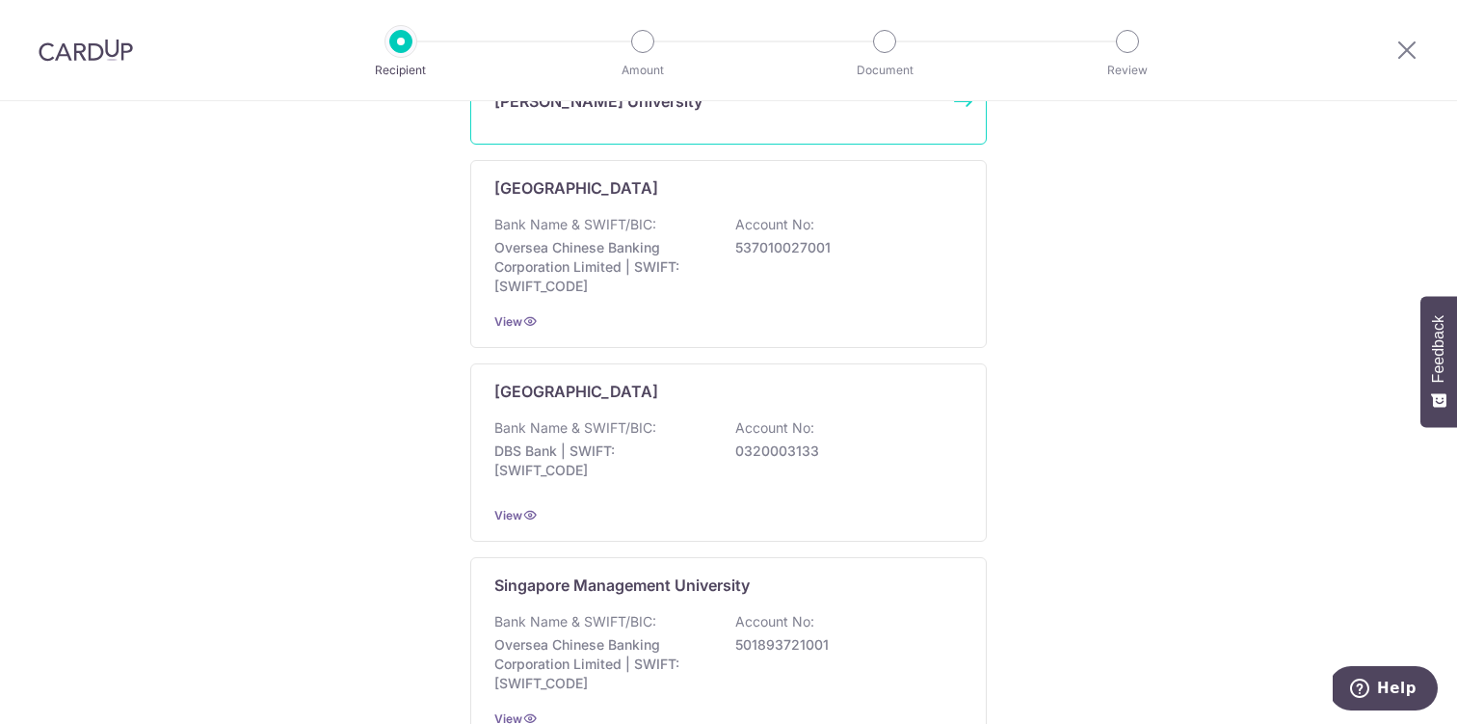
scroll to position [501, 0]
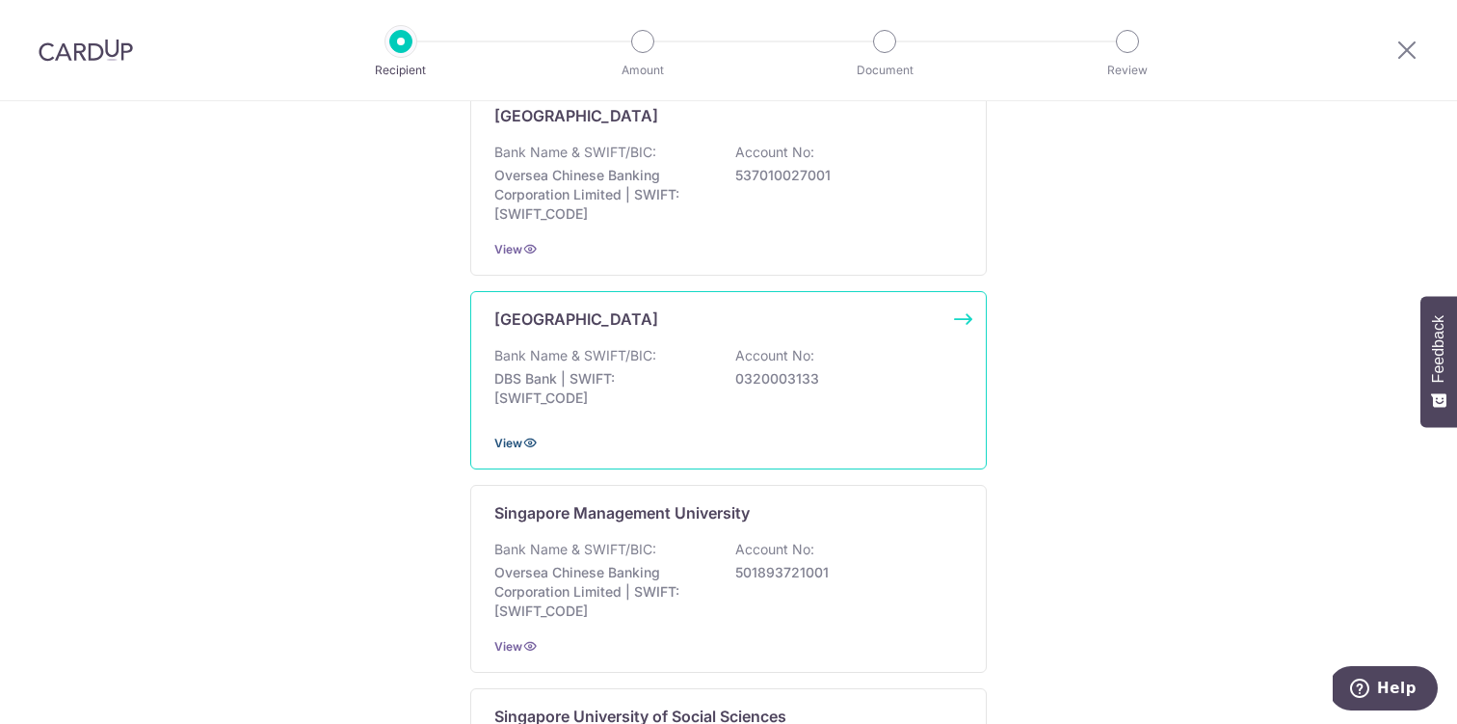
click at [508, 443] on span "View" at bounding box center [508, 443] width 28 height 14
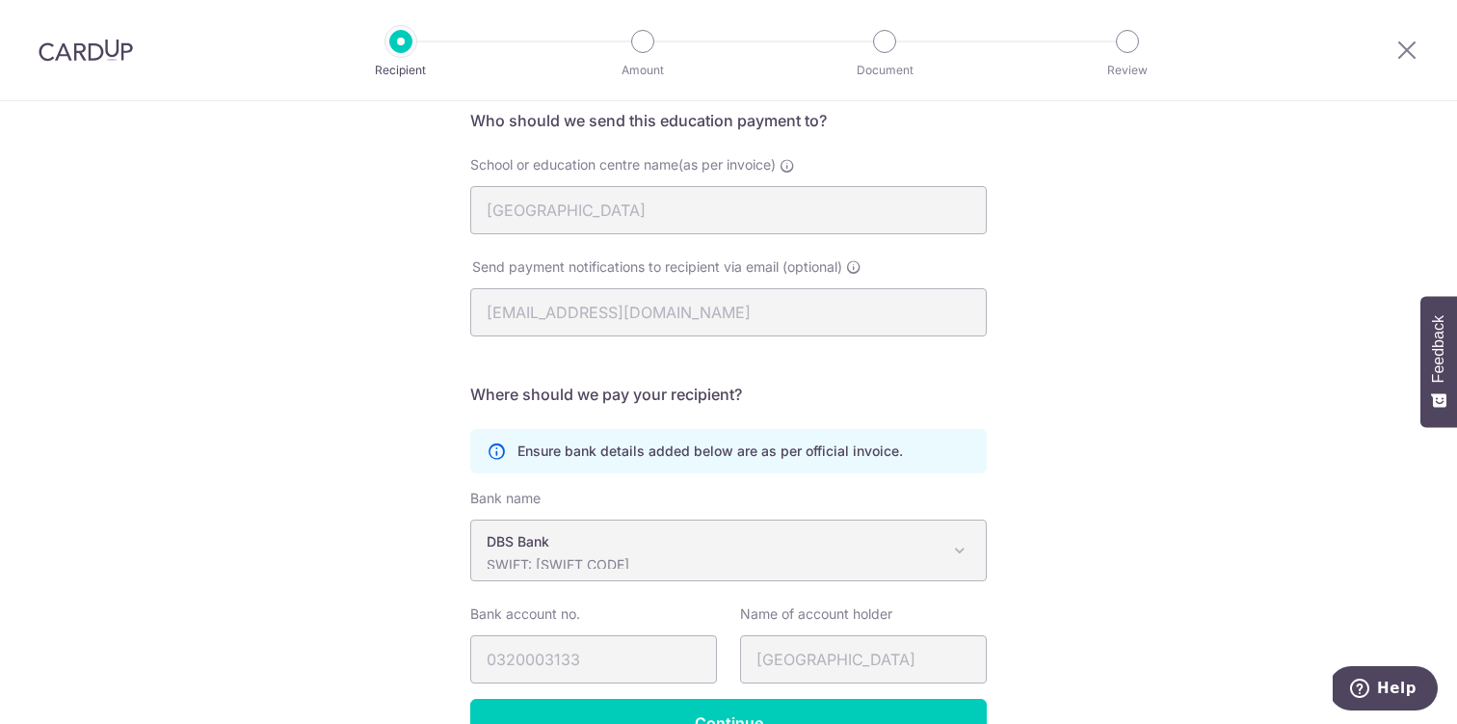
scroll to position [161, 0]
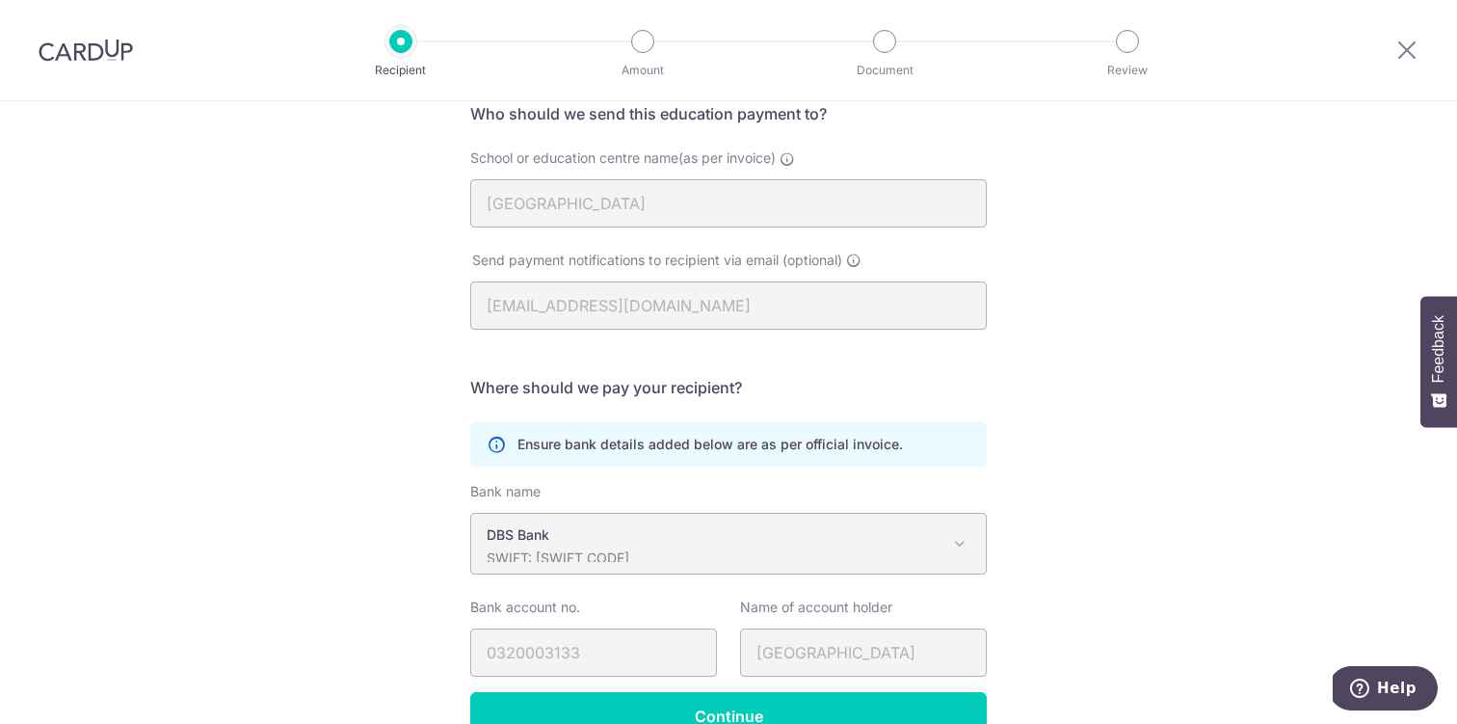
click at [710, 534] on p "DBS Bank" at bounding box center [713, 534] width 453 height 19
